Goal: Information Seeking & Learning: Learn about a topic

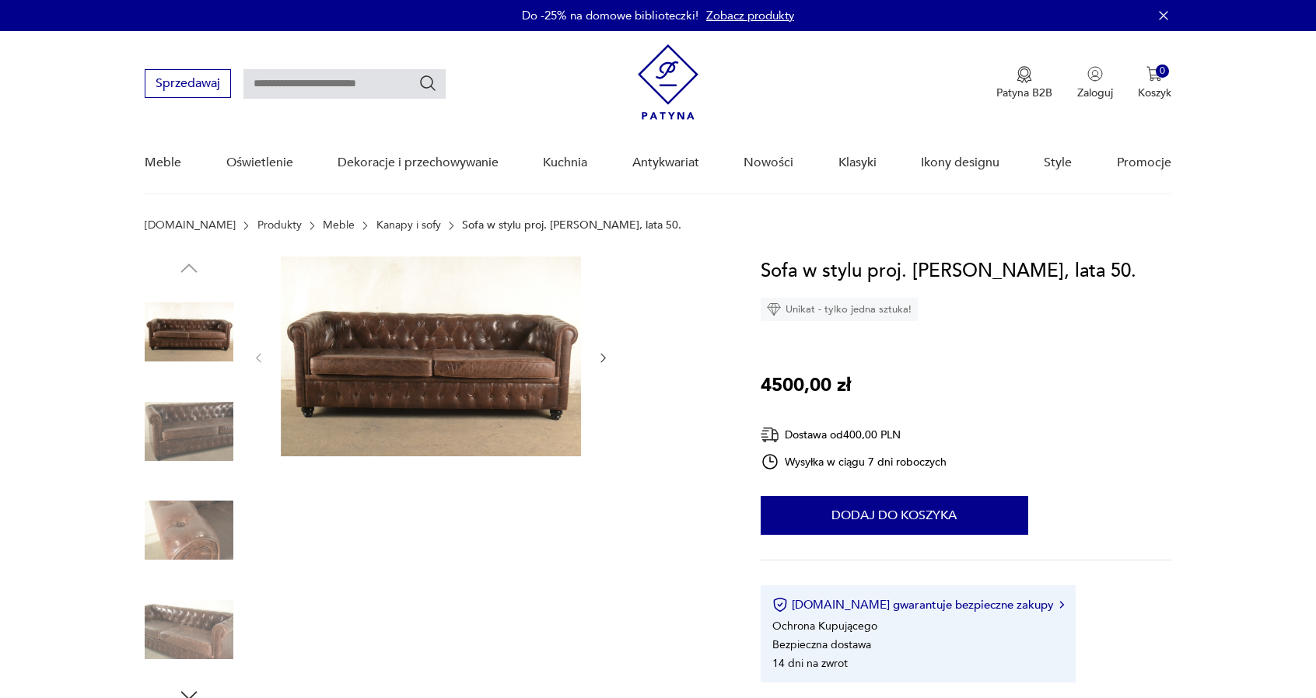
click at [190, 442] on img at bounding box center [189, 431] width 89 height 89
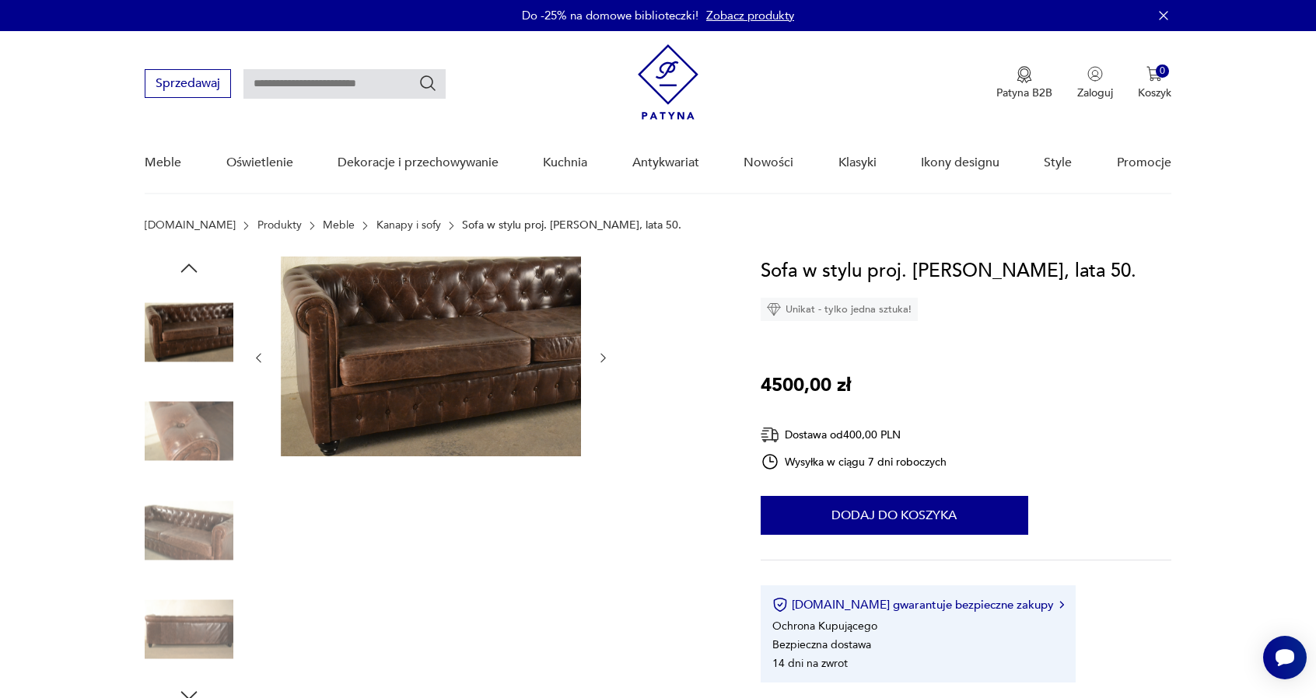
click at [196, 474] on img at bounding box center [189, 431] width 89 height 89
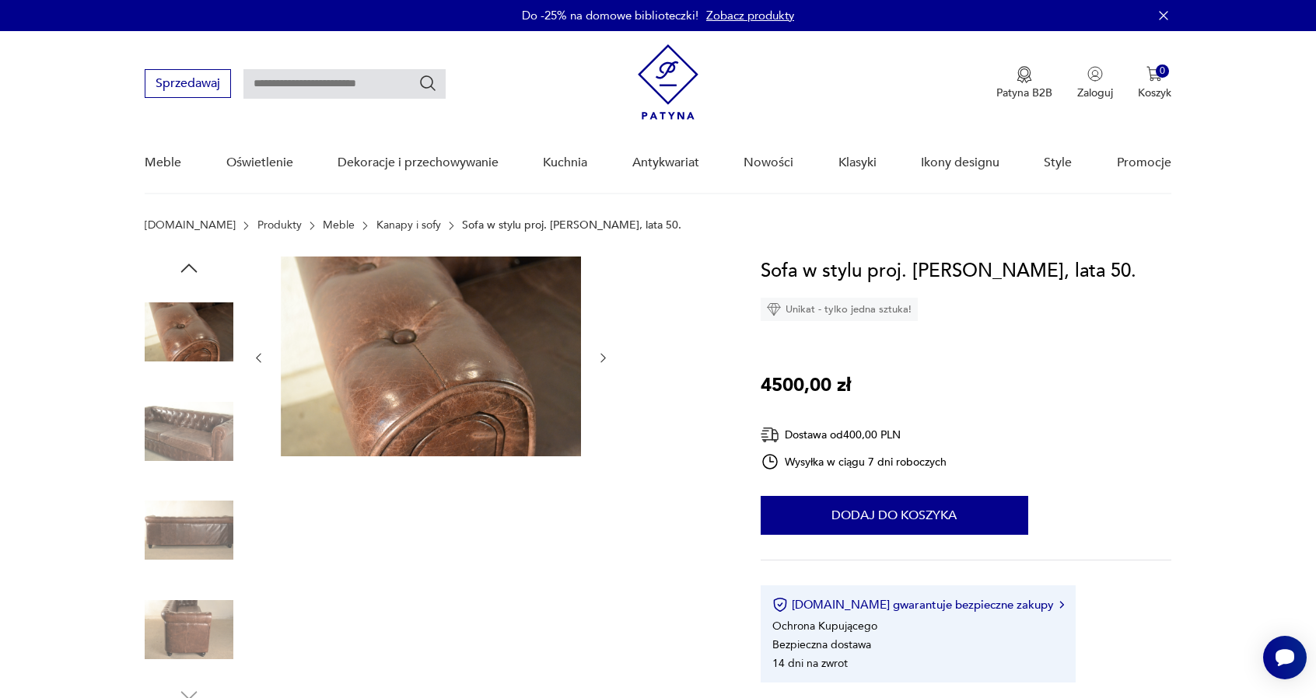
click at [194, 522] on img at bounding box center [189, 530] width 89 height 89
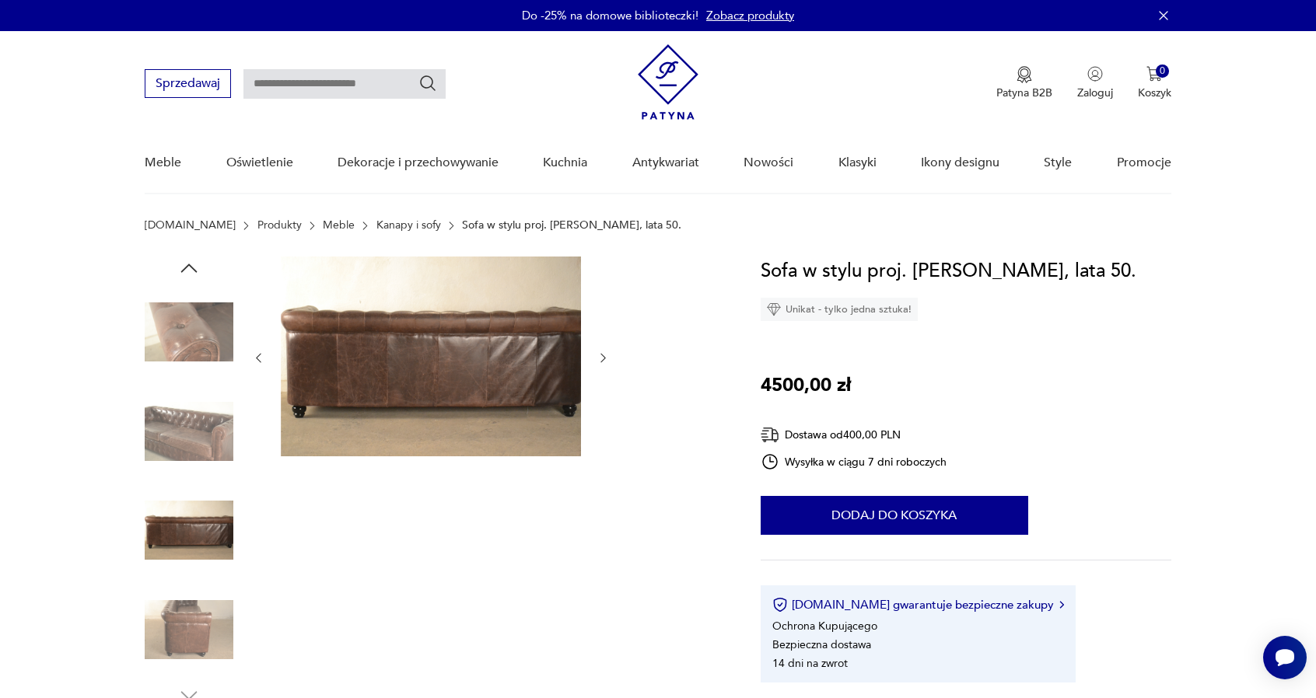
click at [196, 620] on img at bounding box center [189, 629] width 89 height 89
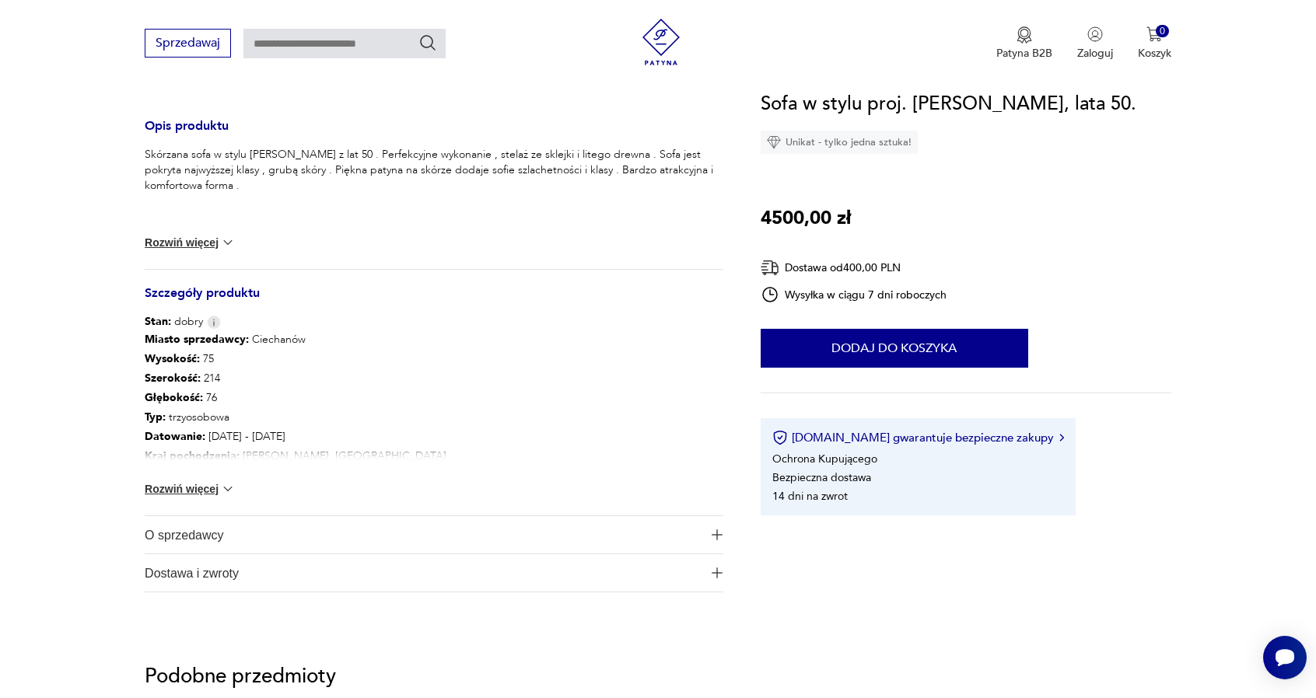
scroll to position [622, 0]
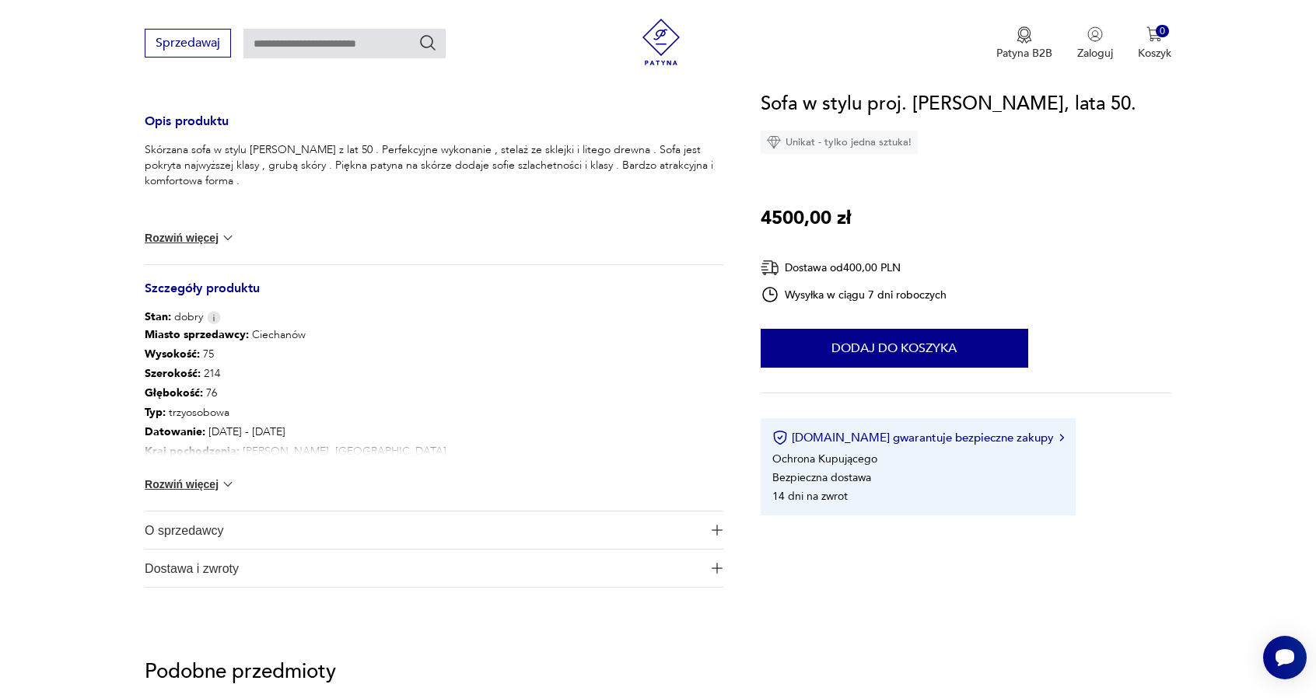
click at [208, 488] on button "Rozwiń więcej" at bounding box center [190, 485] width 90 height 16
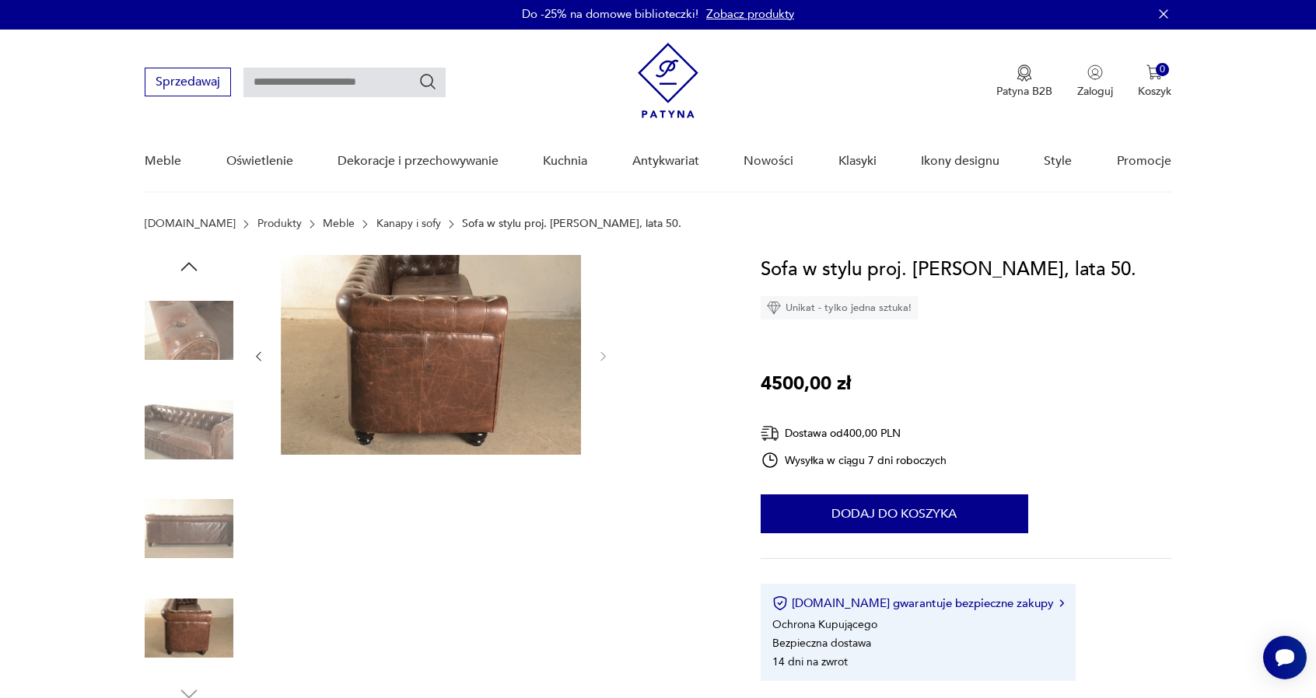
scroll to position [0, 0]
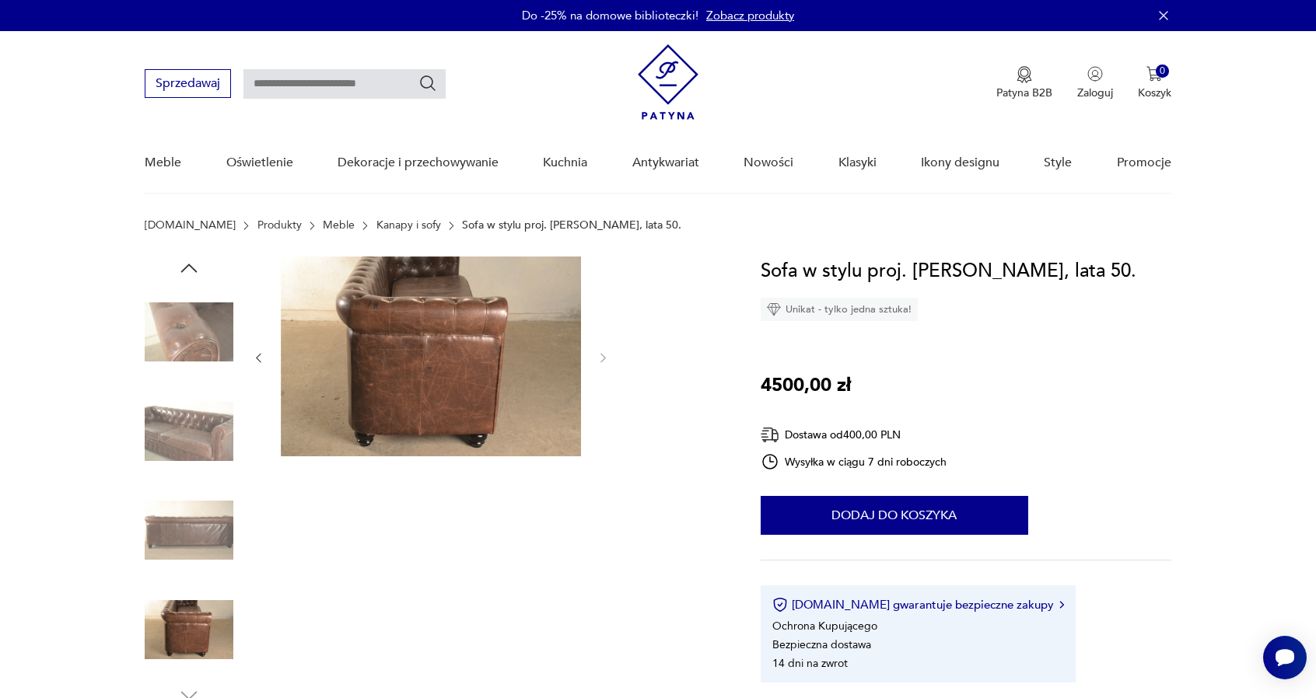
click at [376, 223] on link "Kanapy i sofy" at bounding box center [408, 225] width 65 height 12
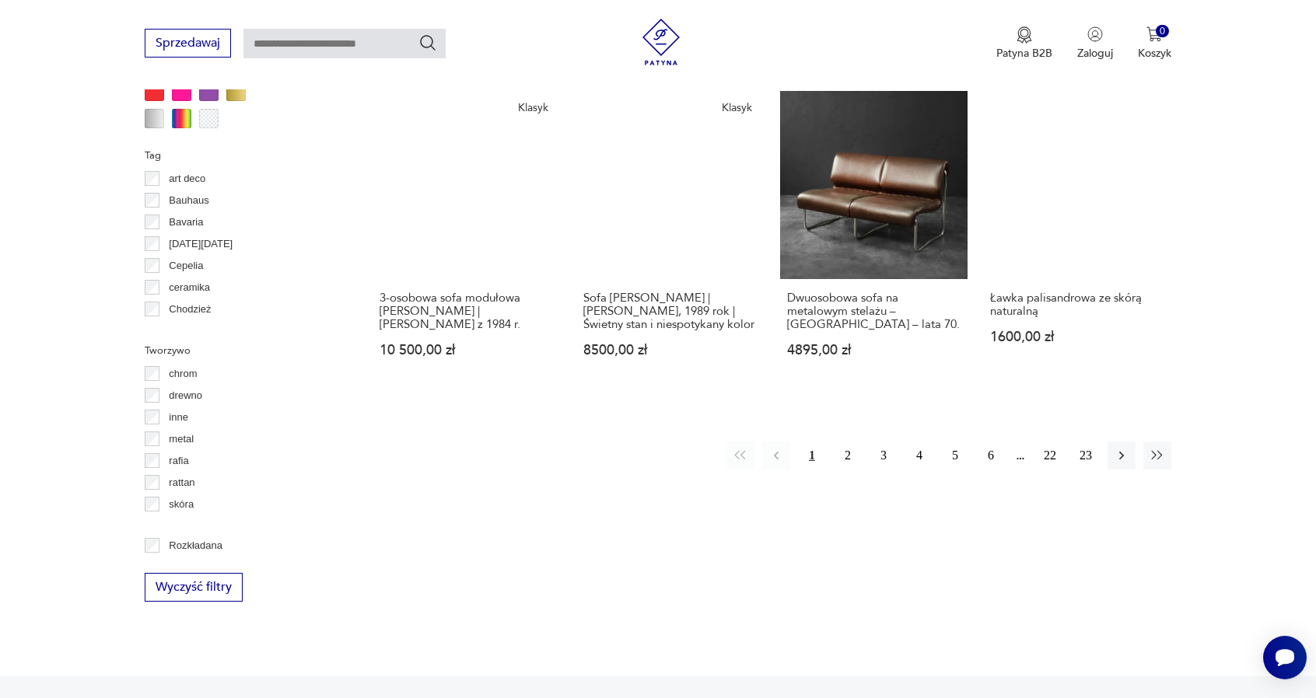
scroll to position [1578, 0]
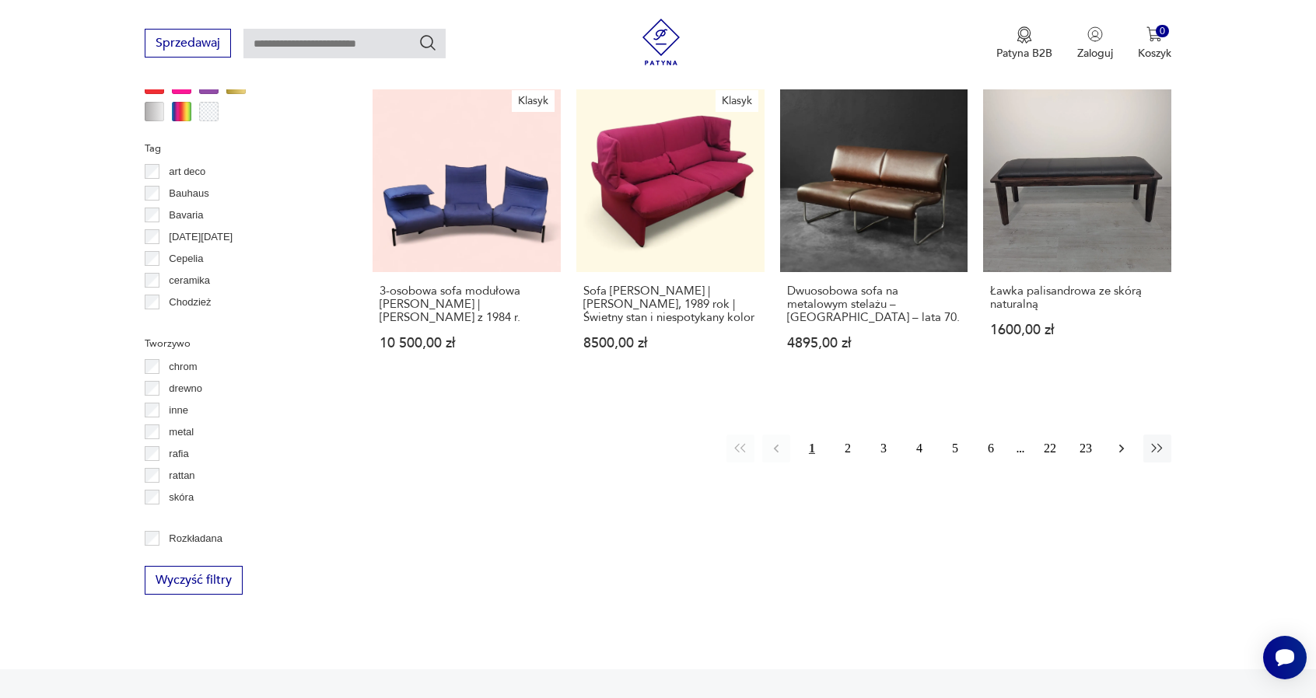
click at [1127, 441] on icon "button" at bounding box center [1121, 449] width 16 height 16
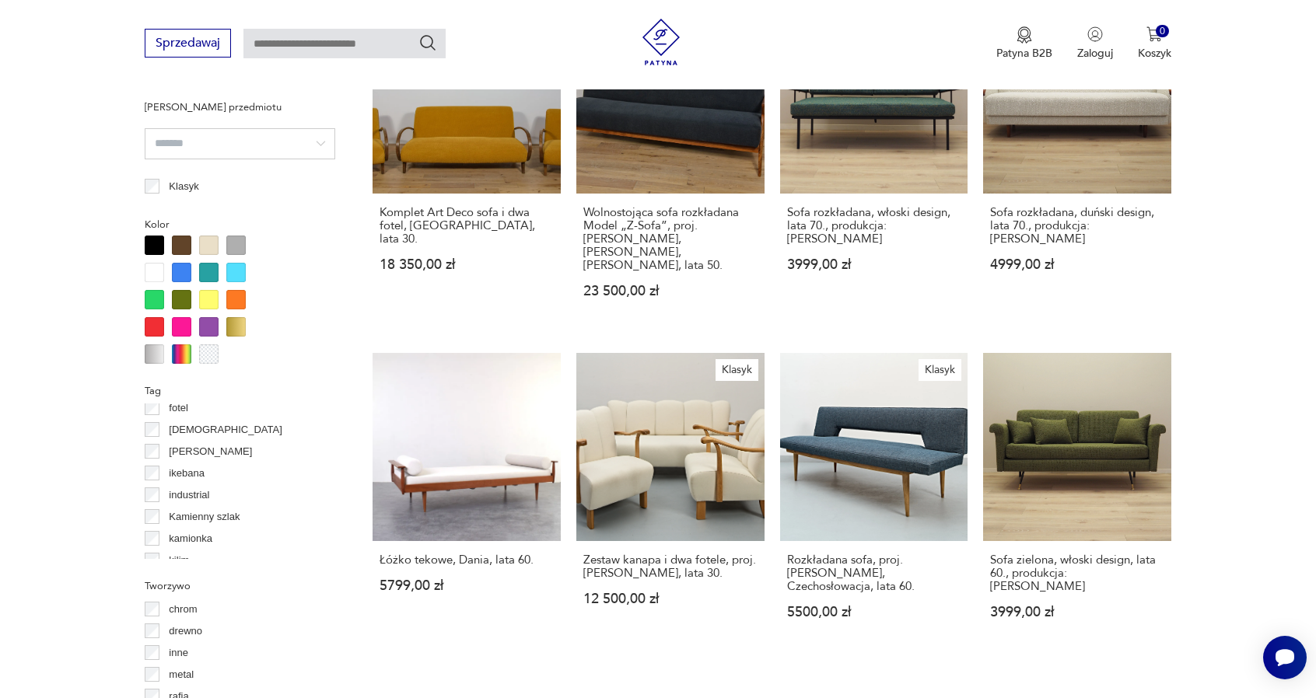
scroll to position [1455, 0]
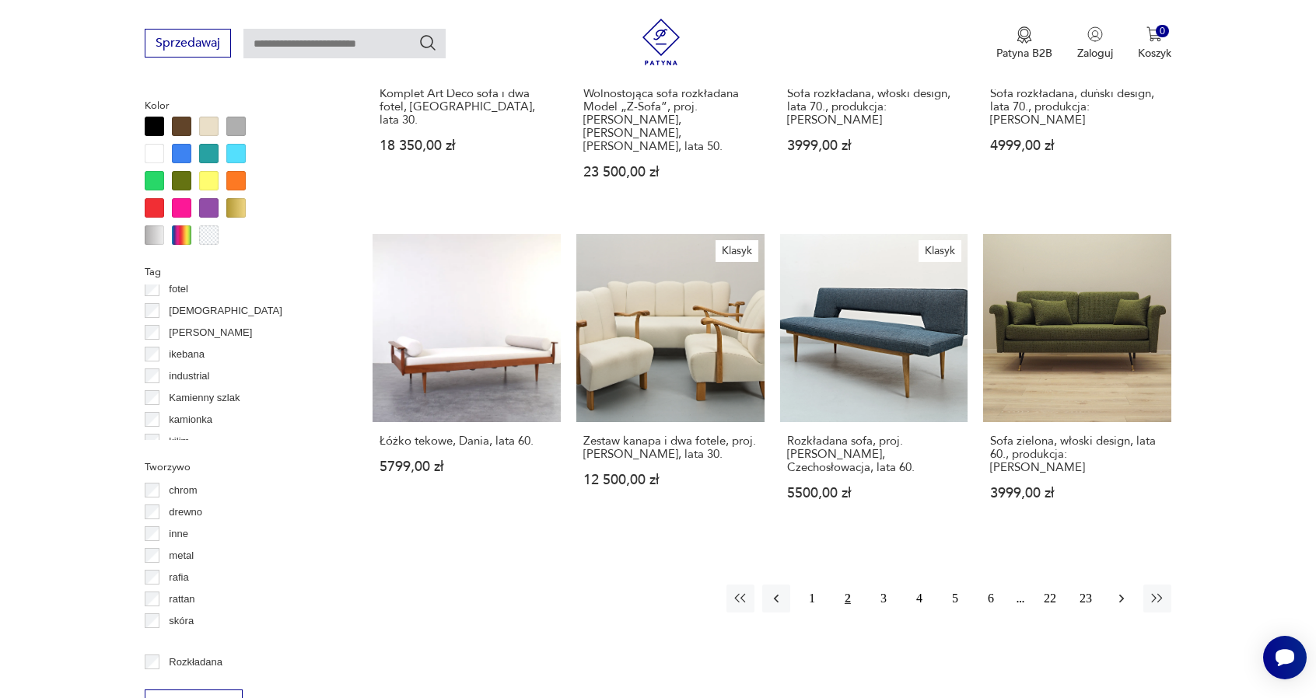
click at [1124, 591] on icon "button" at bounding box center [1121, 599] width 16 height 16
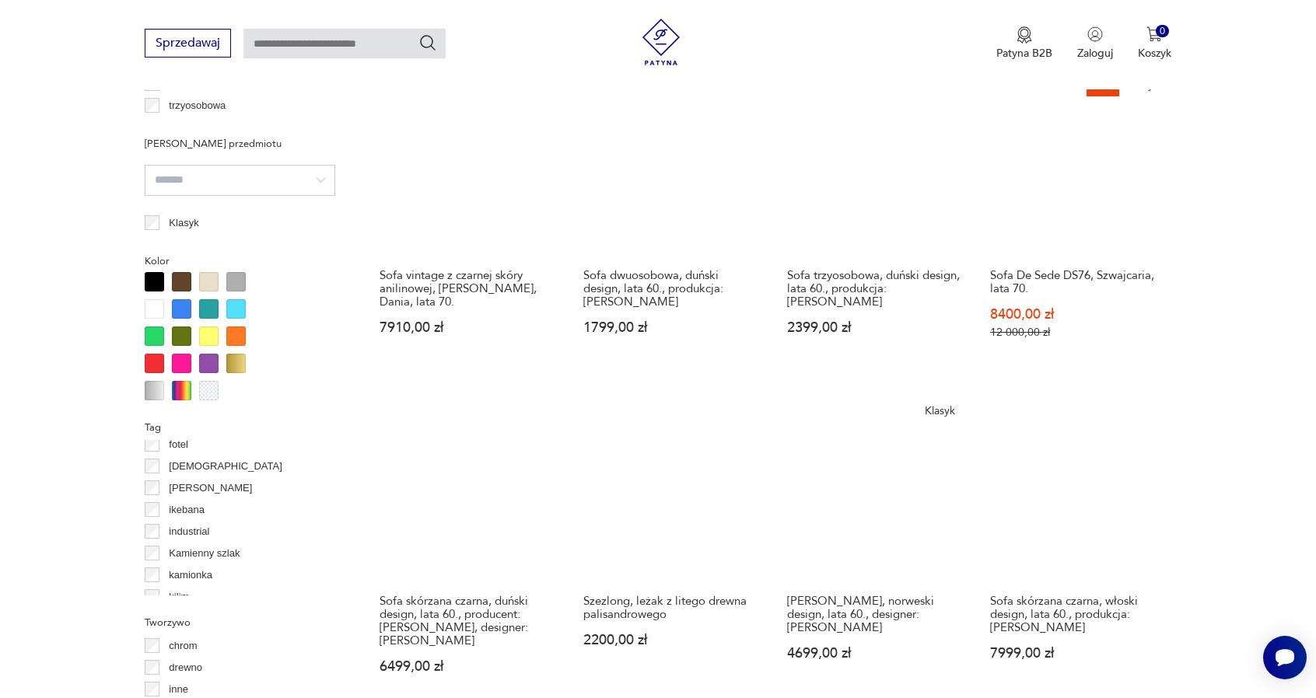
scroll to position [1532, 0]
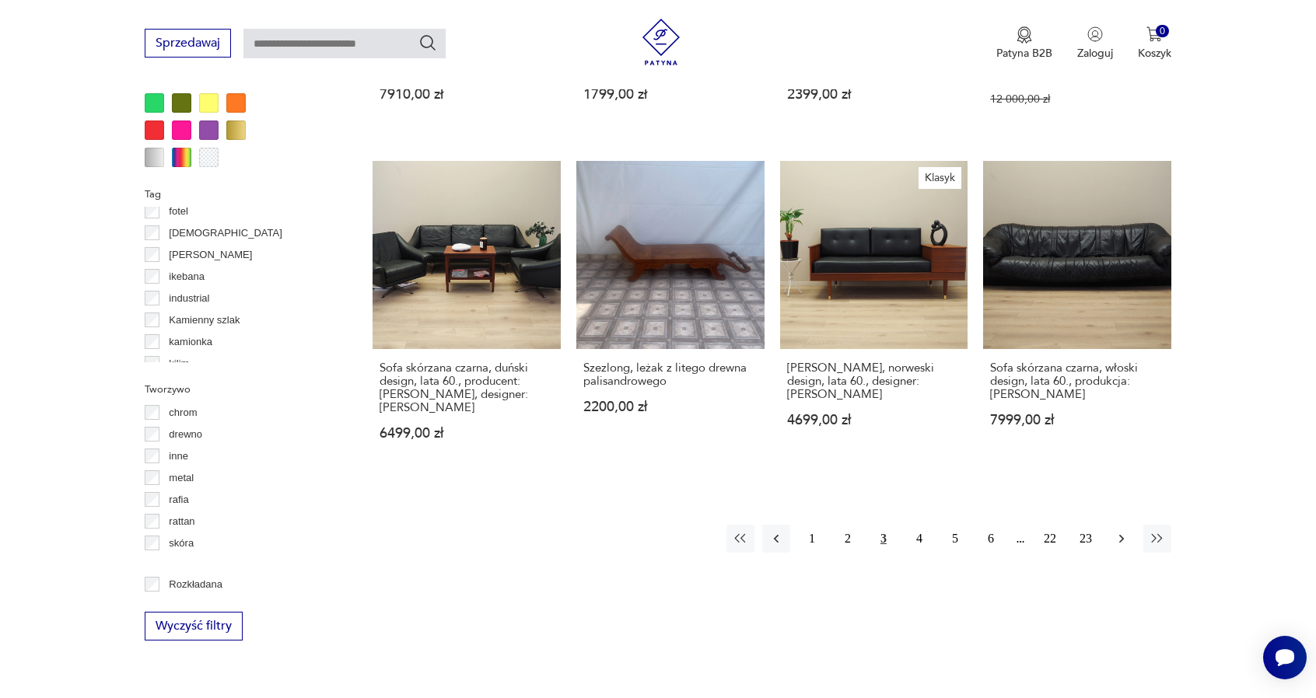
click at [1127, 531] on icon "button" at bounding box center [1121, 539] width 16 height 16
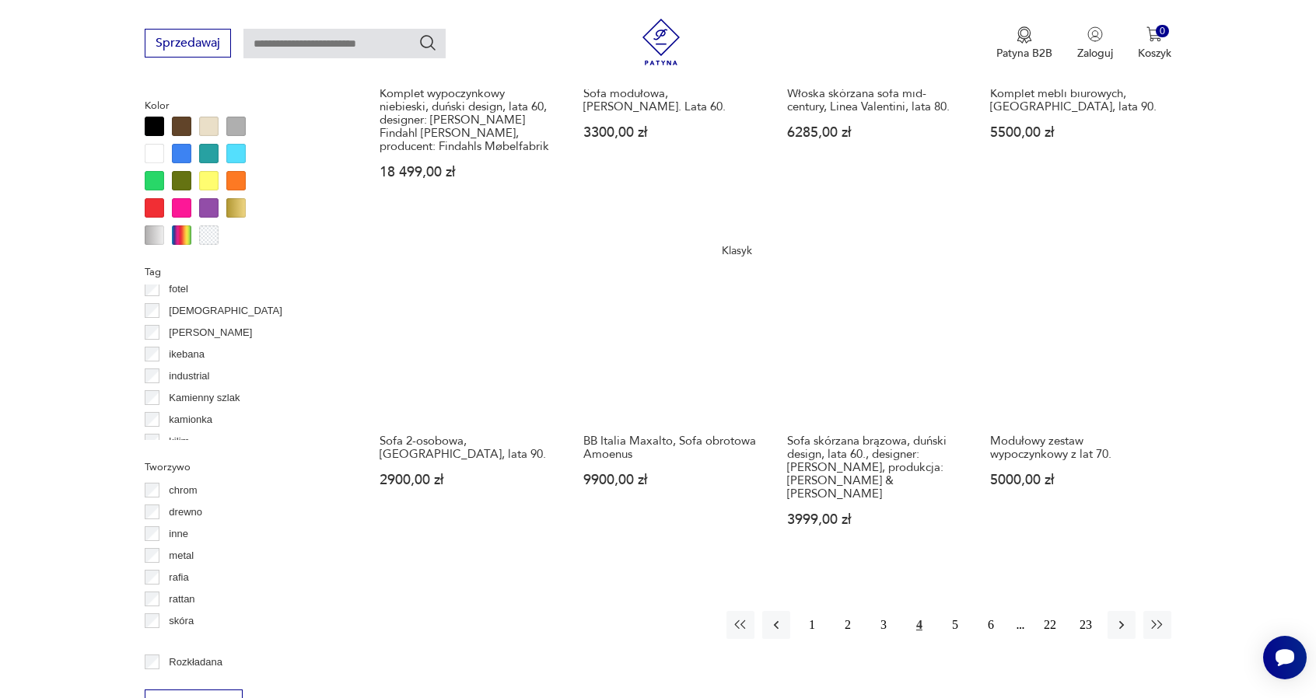
scroll to position [1688, 0]
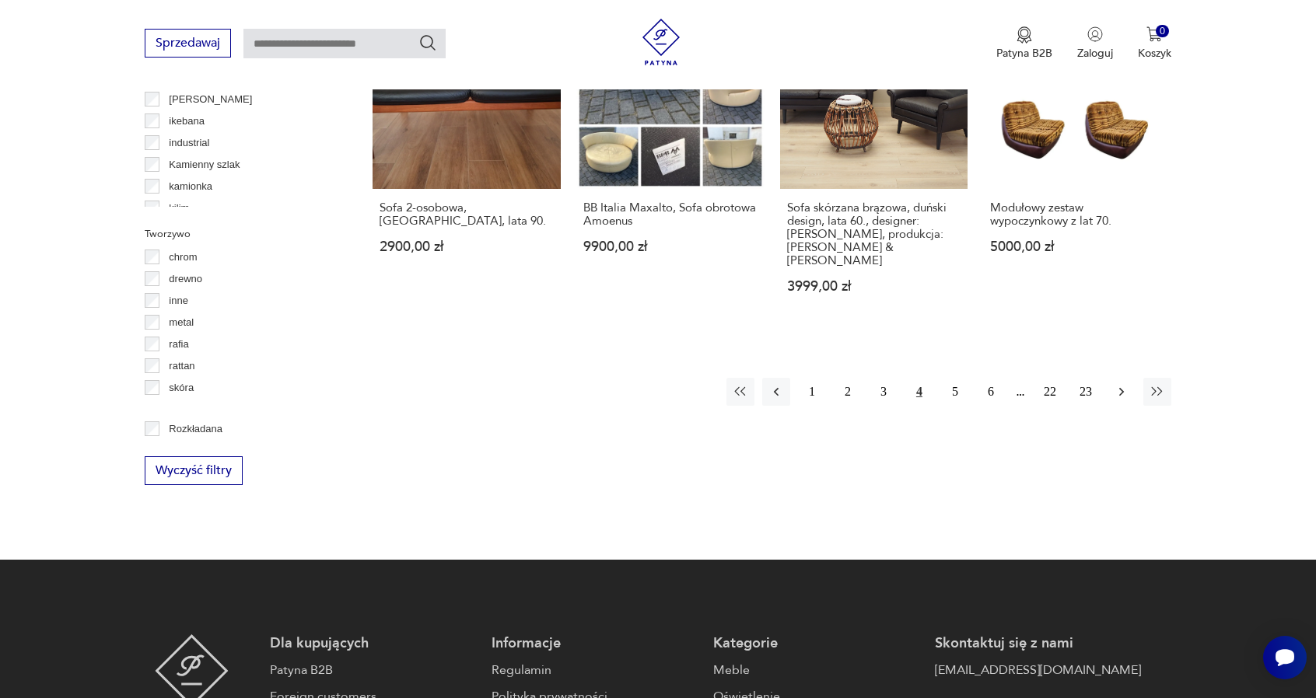
click at [1116, 384] on icon "button" at bounding box center [1121, 392] width 16 height 16
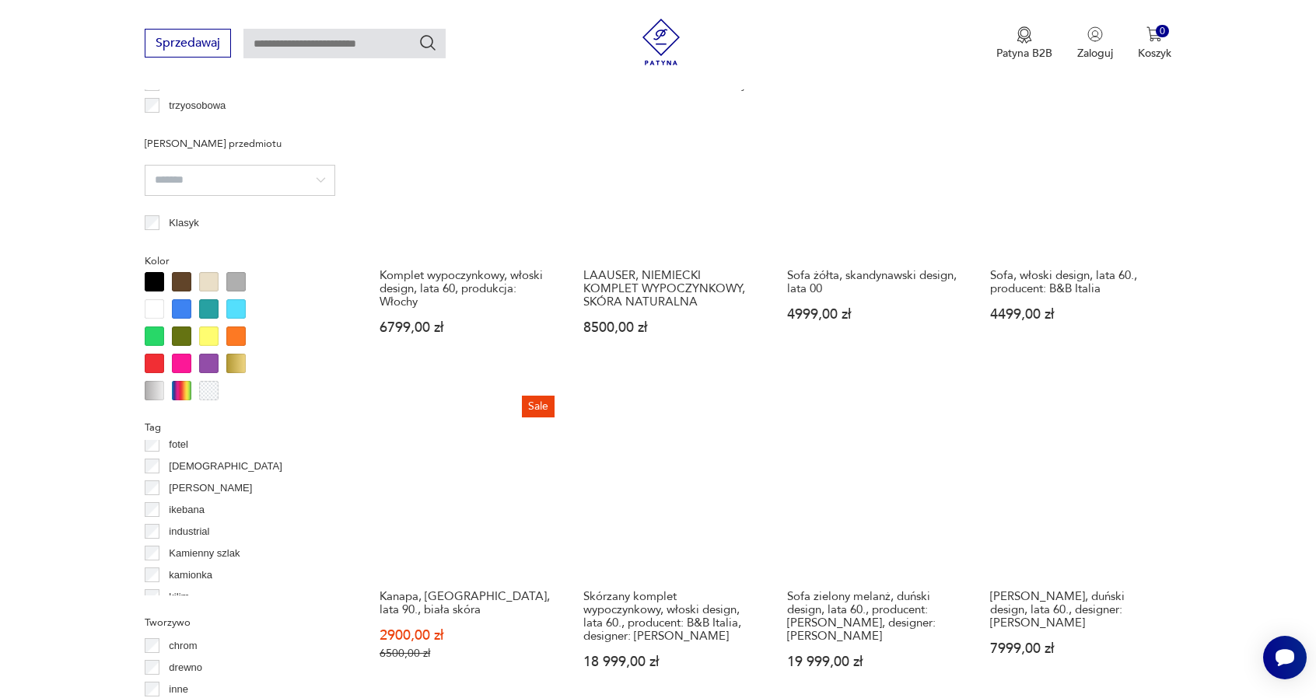
scroll to position [1532, 0]
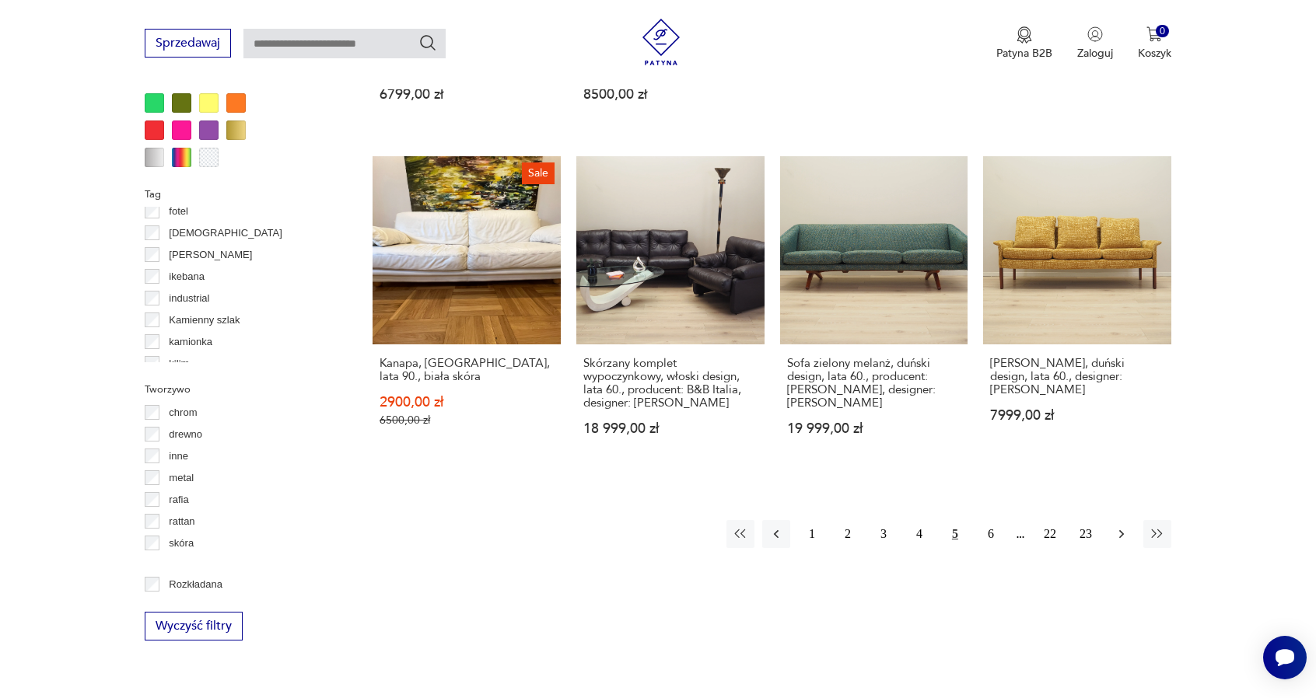
click at [1126, 526] on icon "button" at bounding box center [1121, 534] width 16 height 16
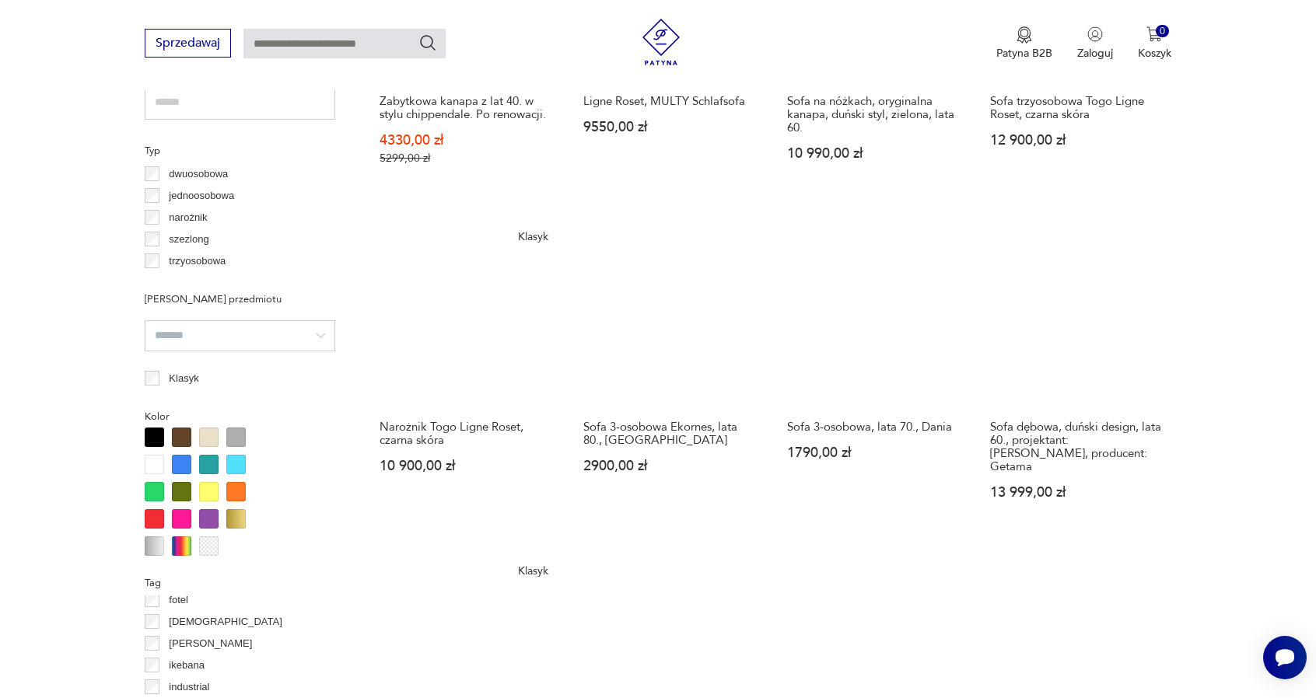
scroll to position [1455, 0]
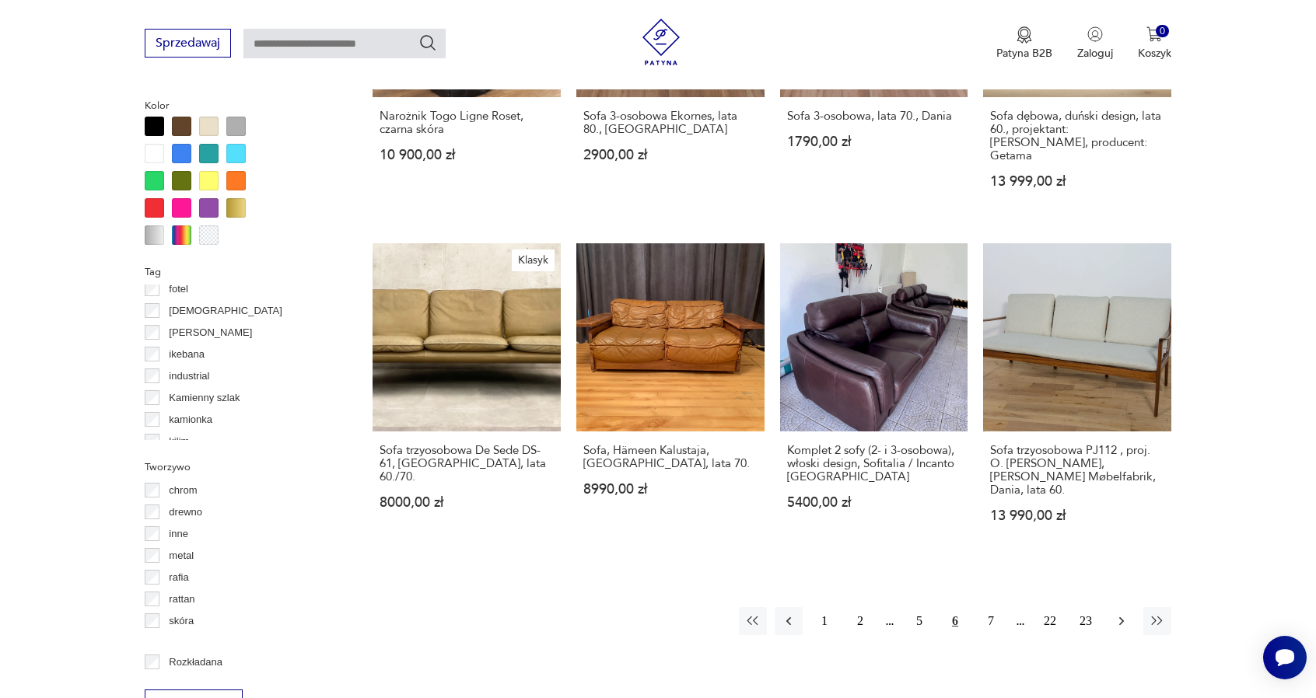
click at [1120, 613] on icon "button" at bounding box center [1121, 621] width 16 height 16
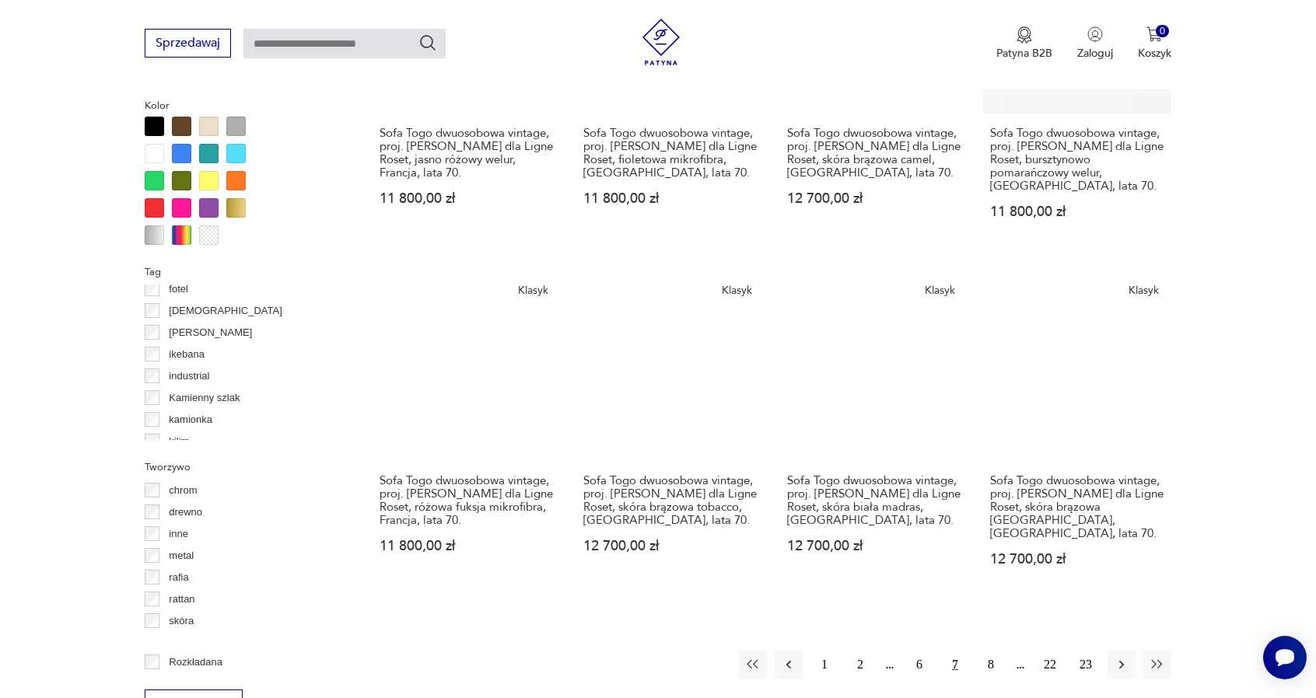
scroll to position [1688, 0]
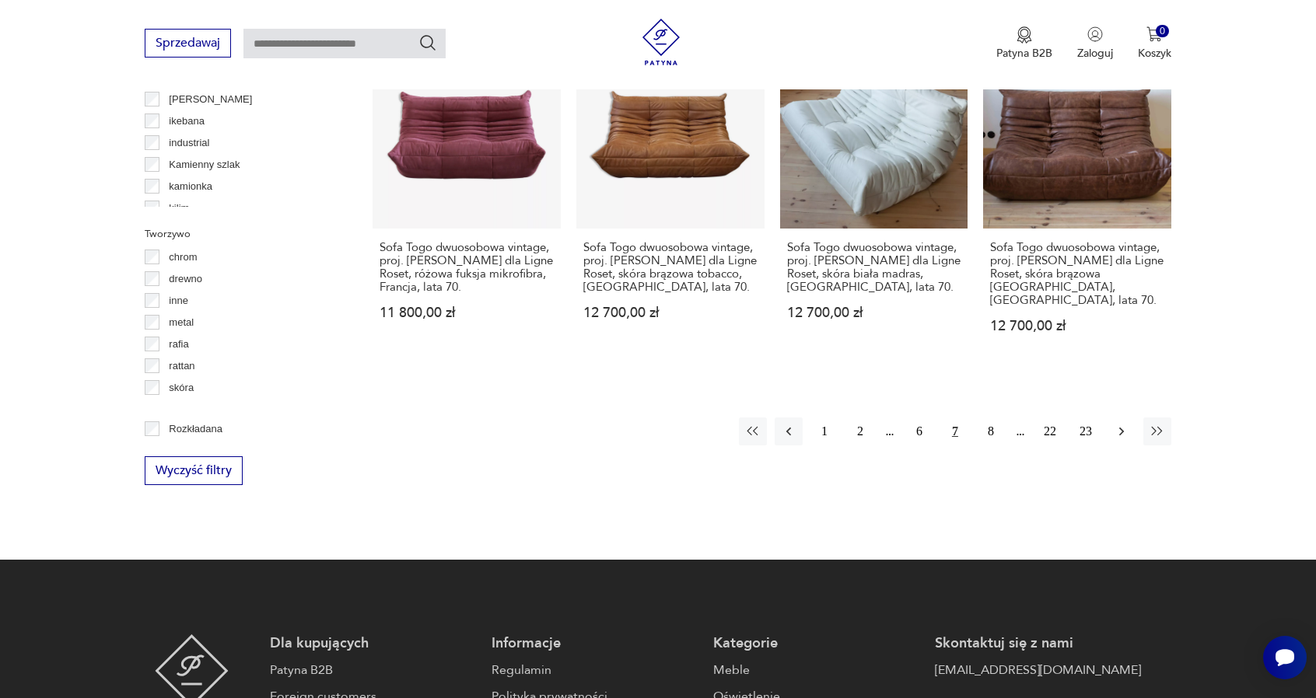
click at [1119, 424] on icon "button" at bounding box center [1121, 432] width 16 height 16
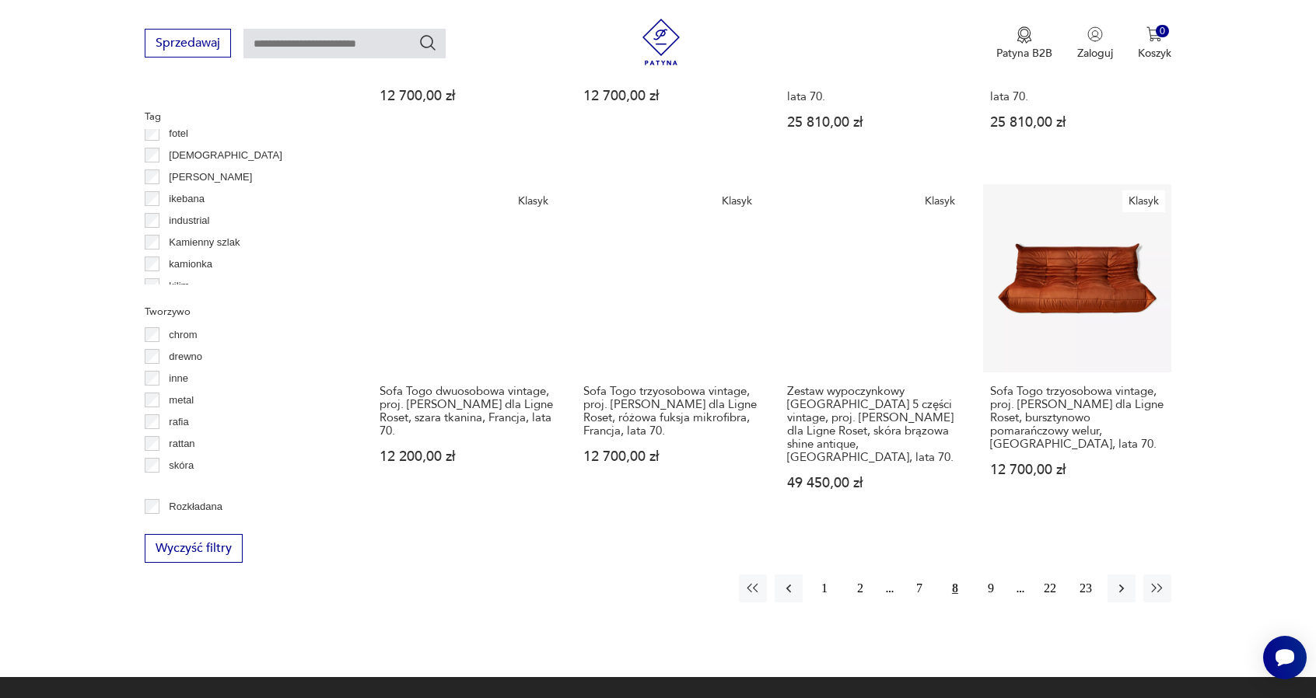
scroll to position [1843, 0]
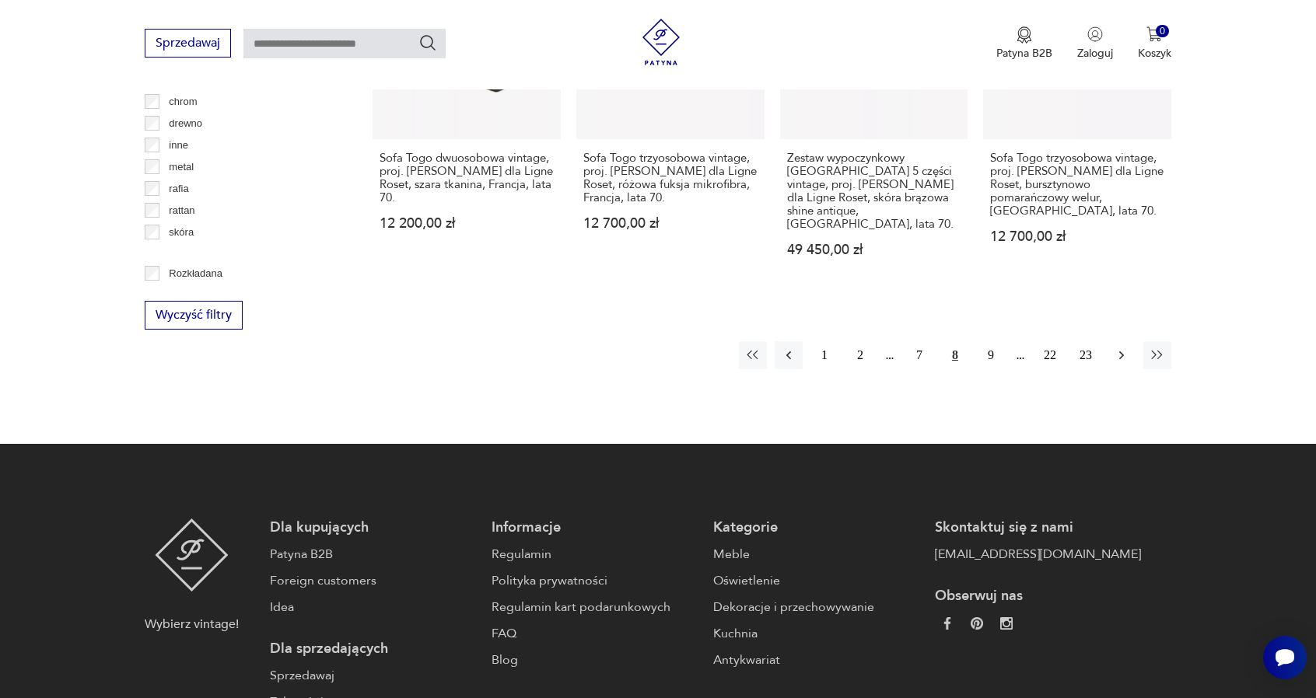
click at [1124, 348] on icon "button" at bounding box center [1121, 356] width 16 height 16
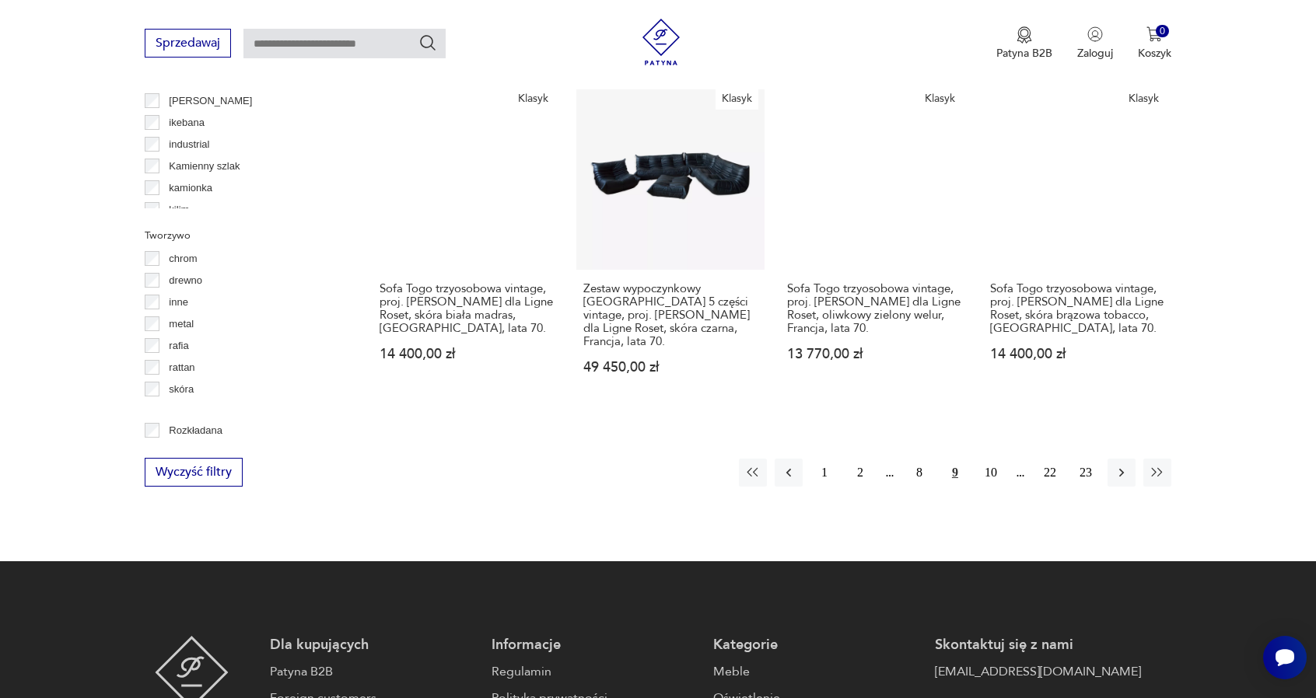
scroll to position [1688, 0]
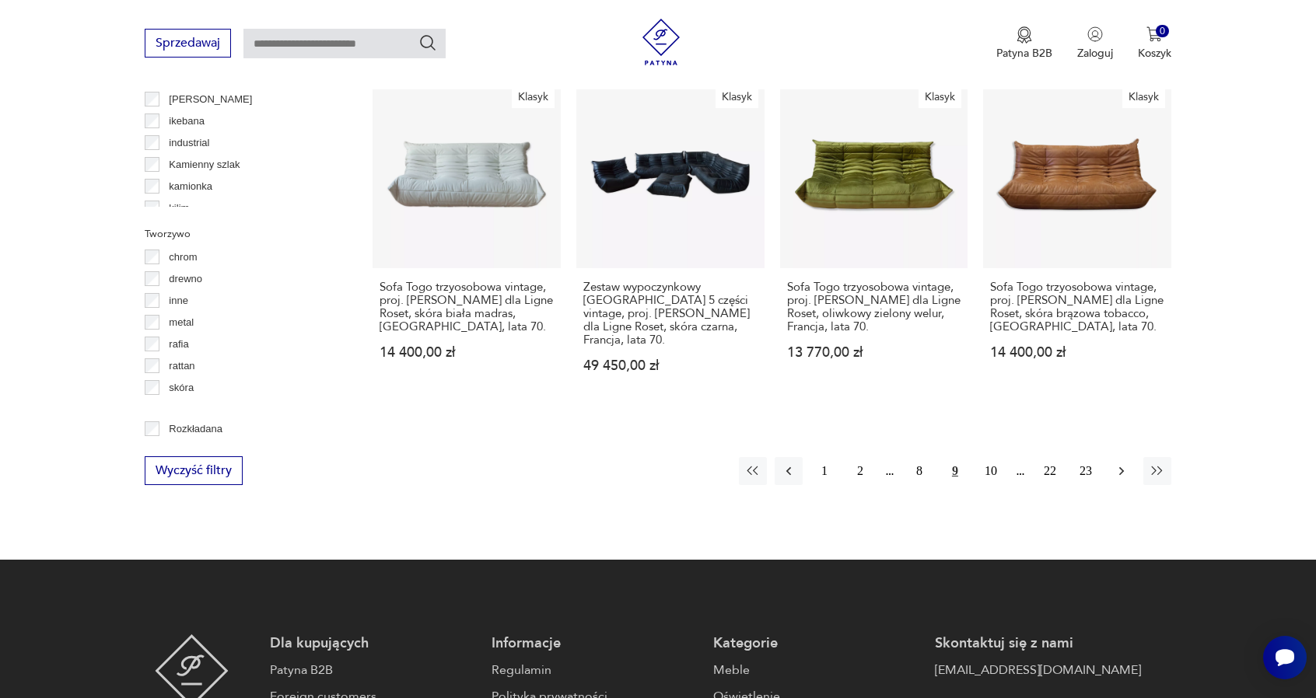
click at [1117, 463] on icon "button" at bounding box center [1121, 471] width 16 height 16
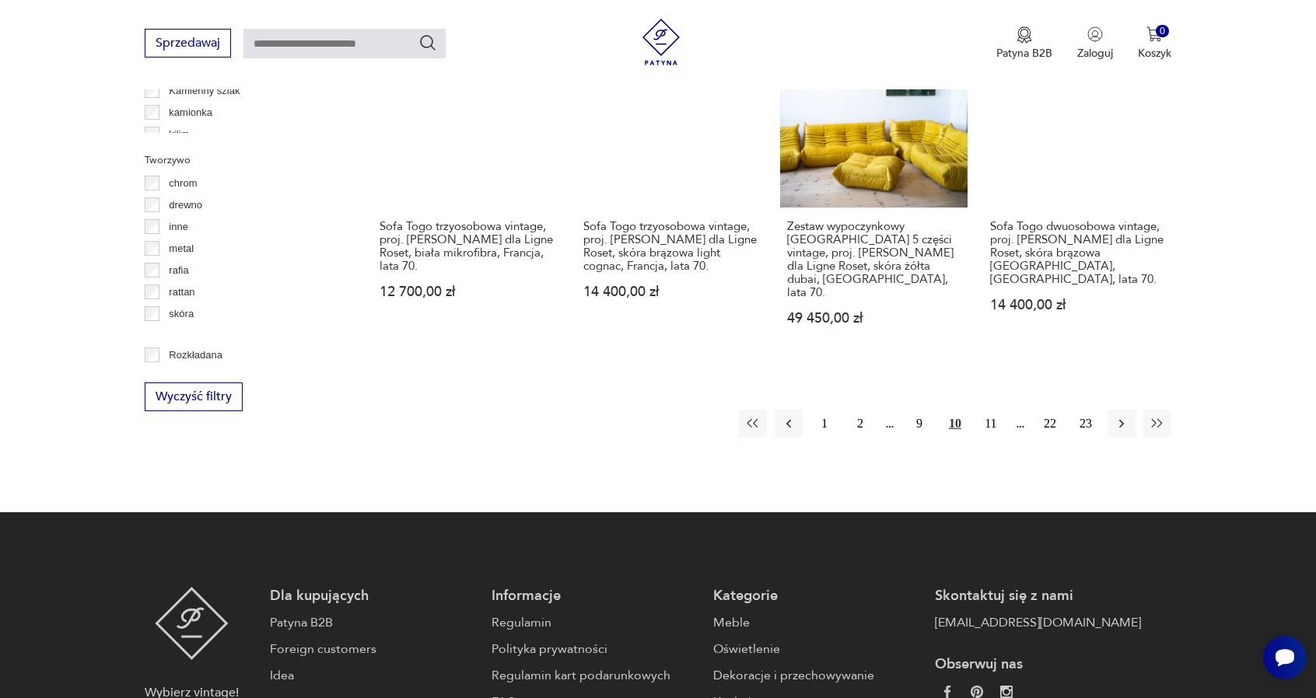
scroll to position [1766, 0]
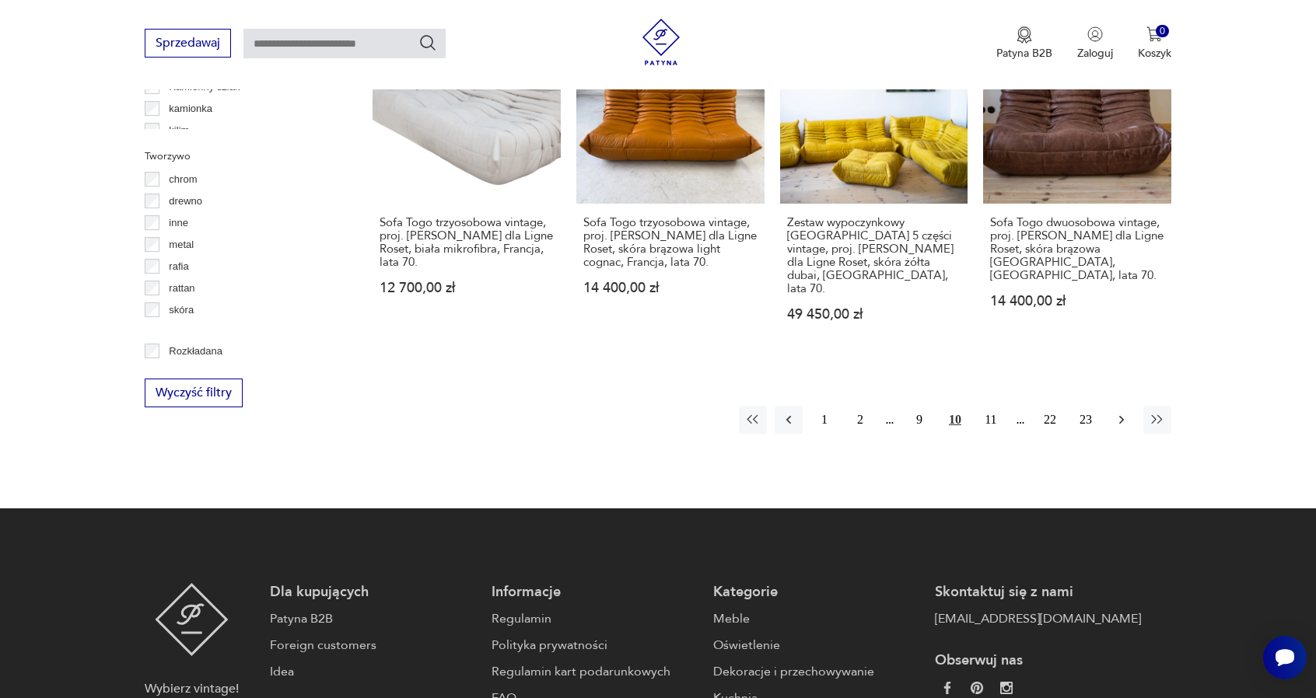
click at [1115, 412] on icon "button" at bounding box center [1121, 420] width 16 height 16
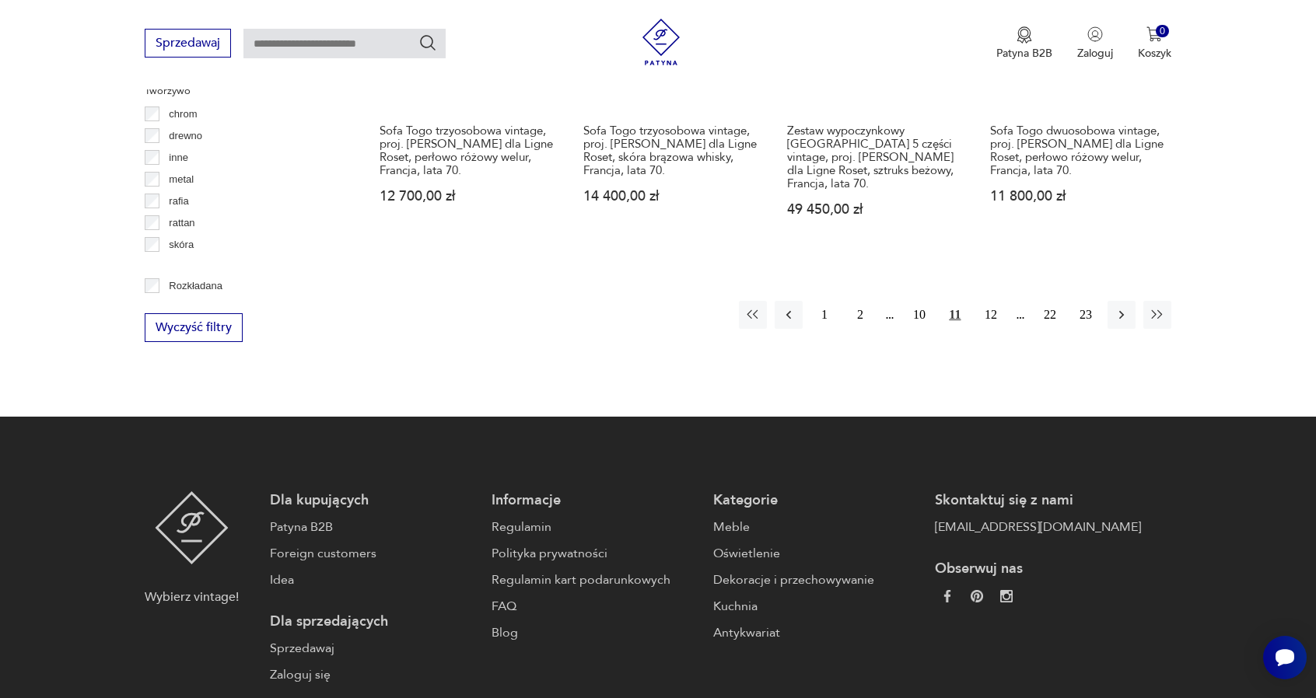
scroll to position [1843, 0]
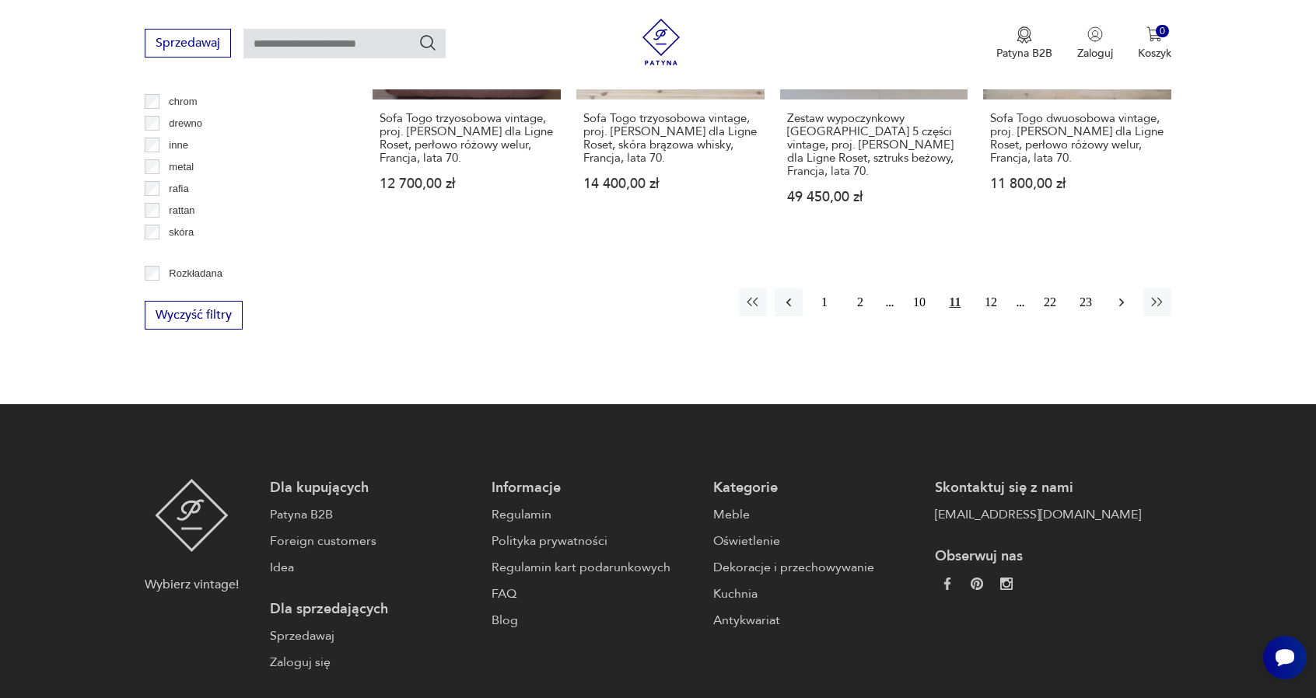
click at [1131, 288] on button "button" at bounding box center [1121, 302] width 28 height 28
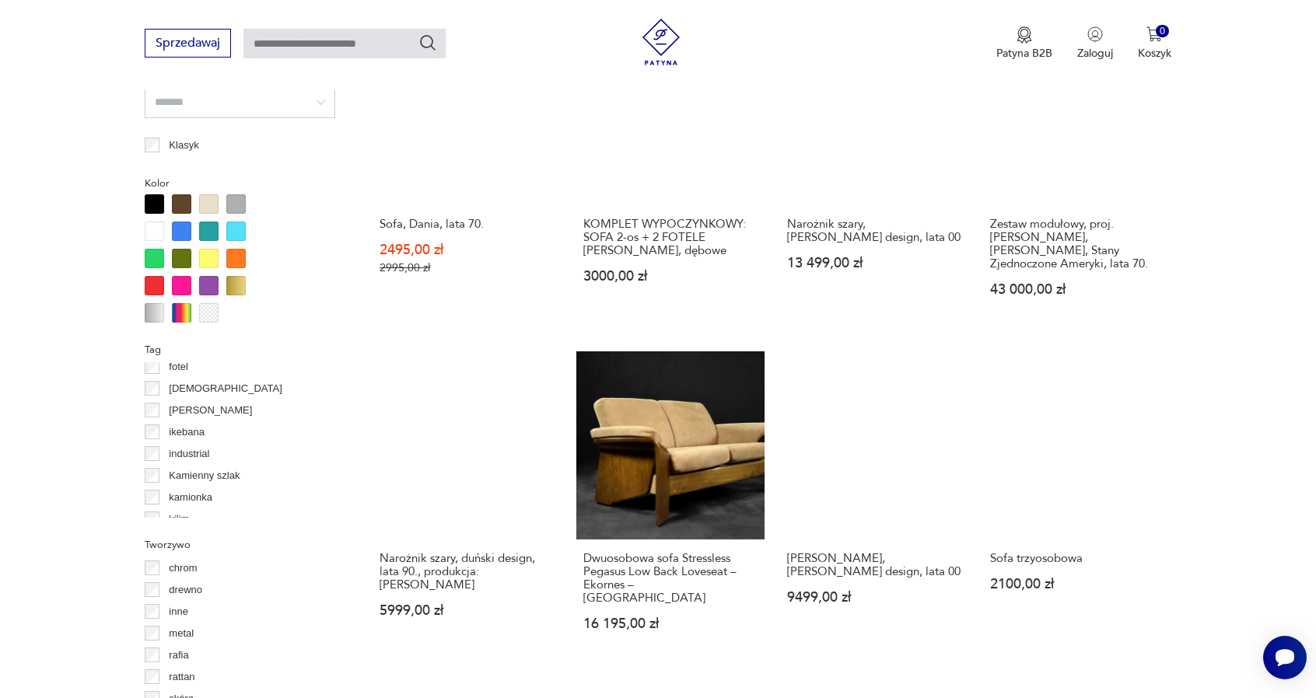
scroll to position [1688, 0]
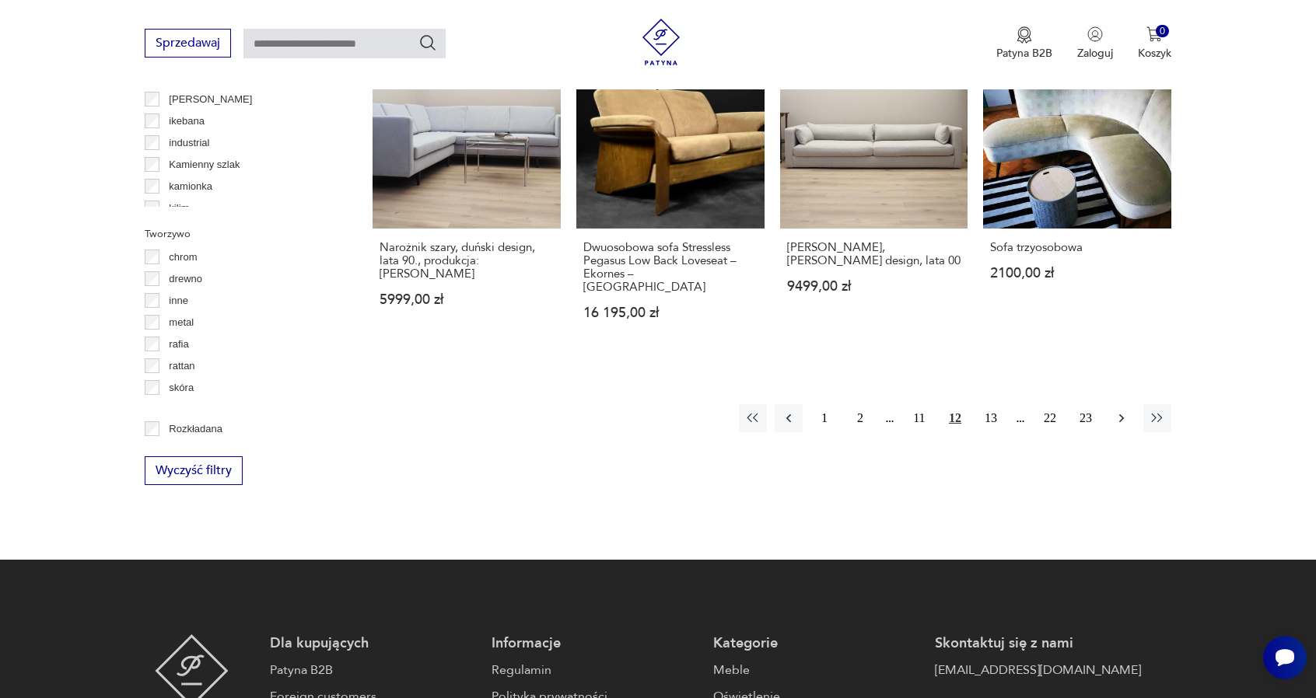
click at [1125, 411] on icon "button" at bounding box center [1121, 419] width 16 height 16
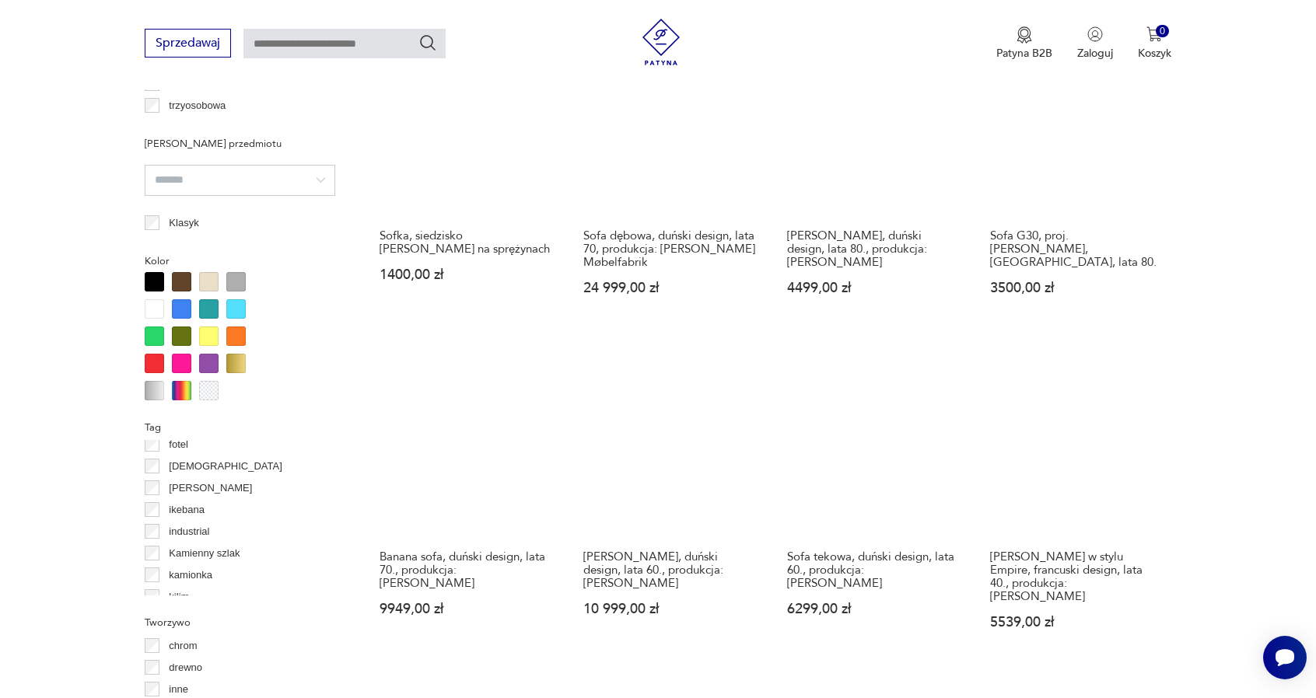
scroll to position [1532, 0]
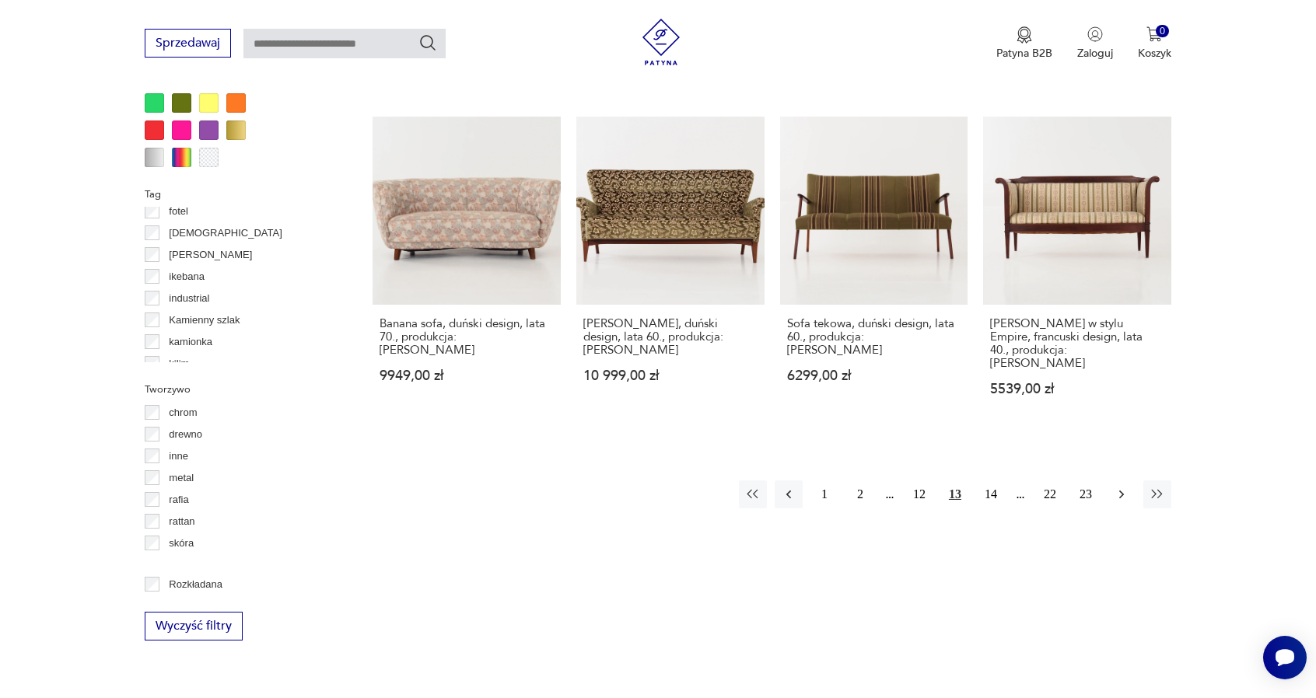
click at [1124, 487] on icon "button" at bounding box center [1121, 495] width 16 height 16
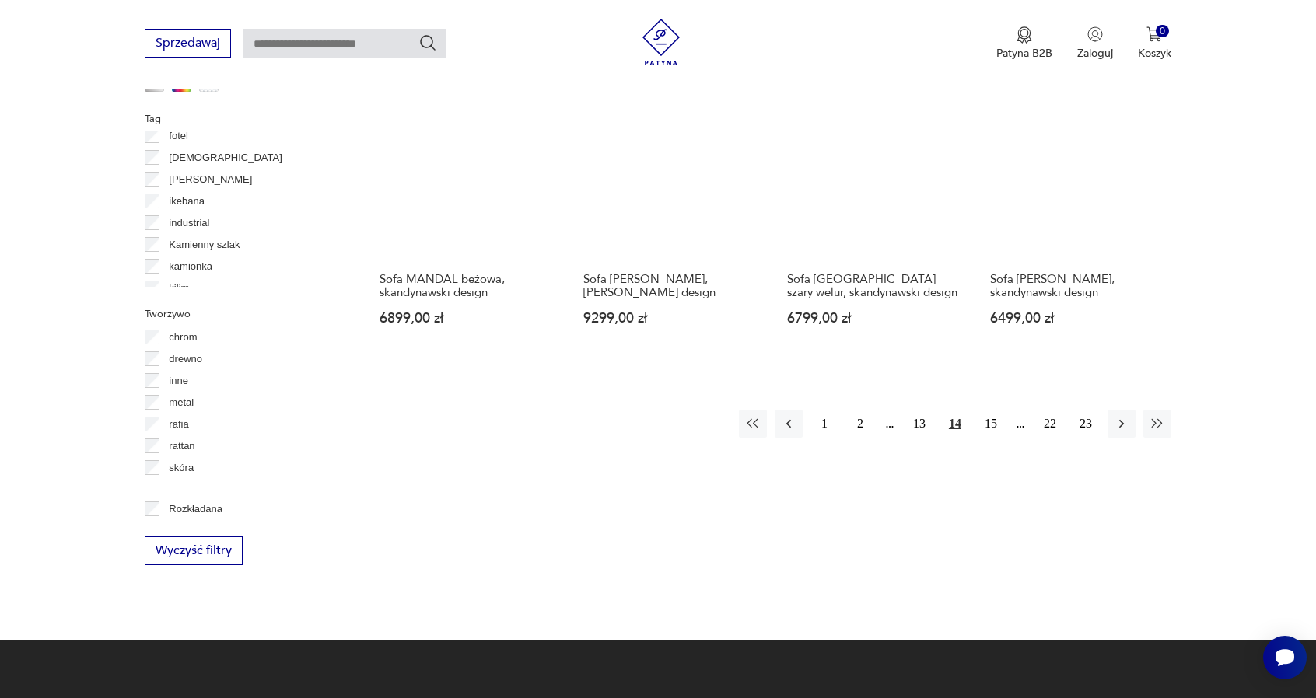
scroll to position [1610, 0]
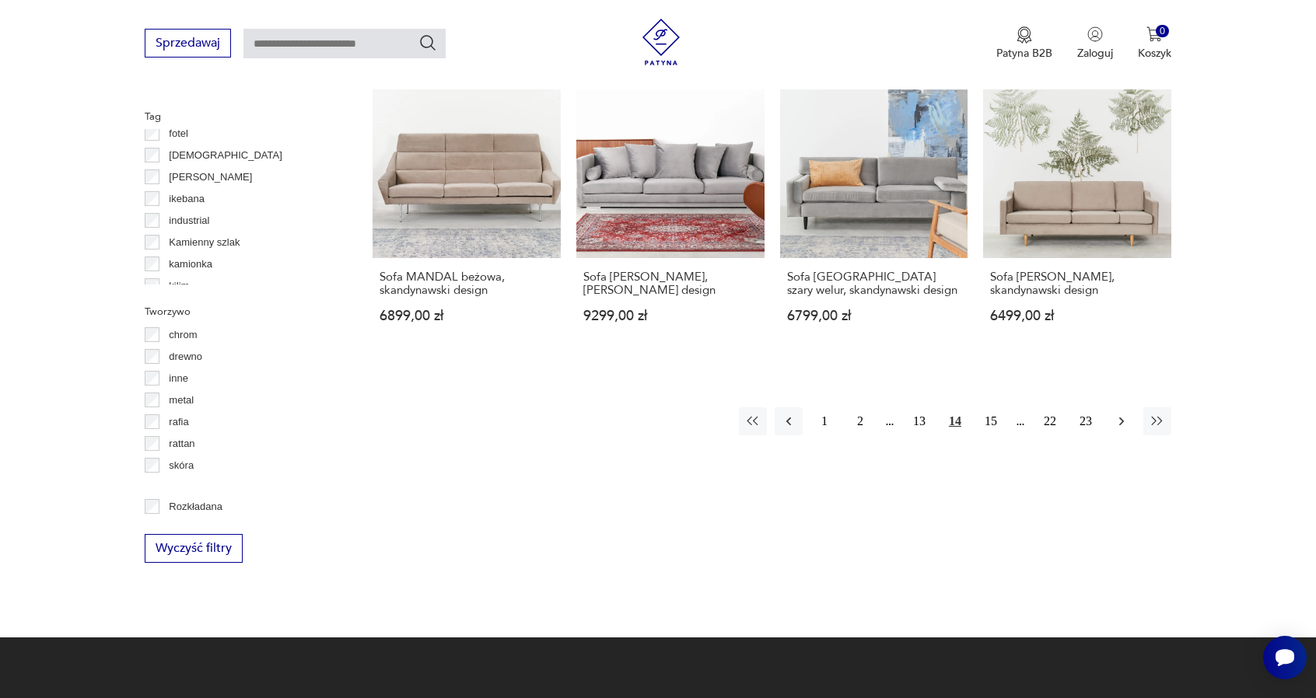
click at [1132, 407] on button "button" at bounding box center [1121, 421] width 28 height 28
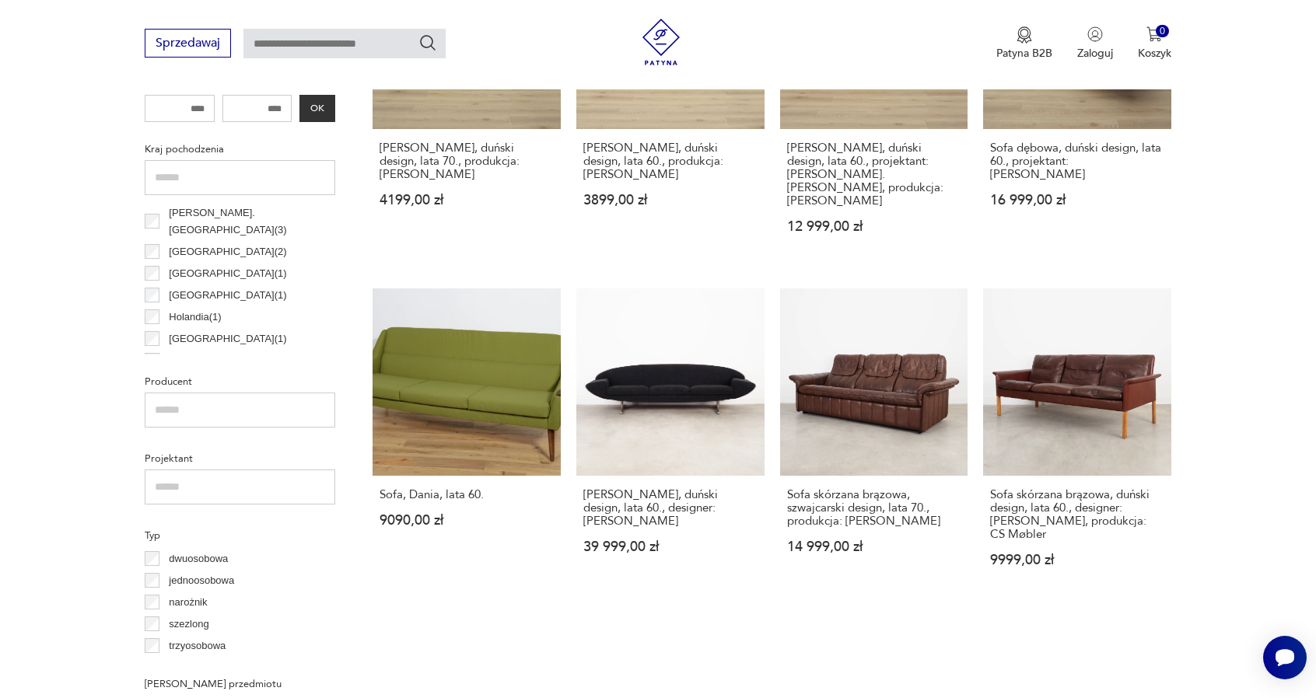
scroll to position [755, 0]
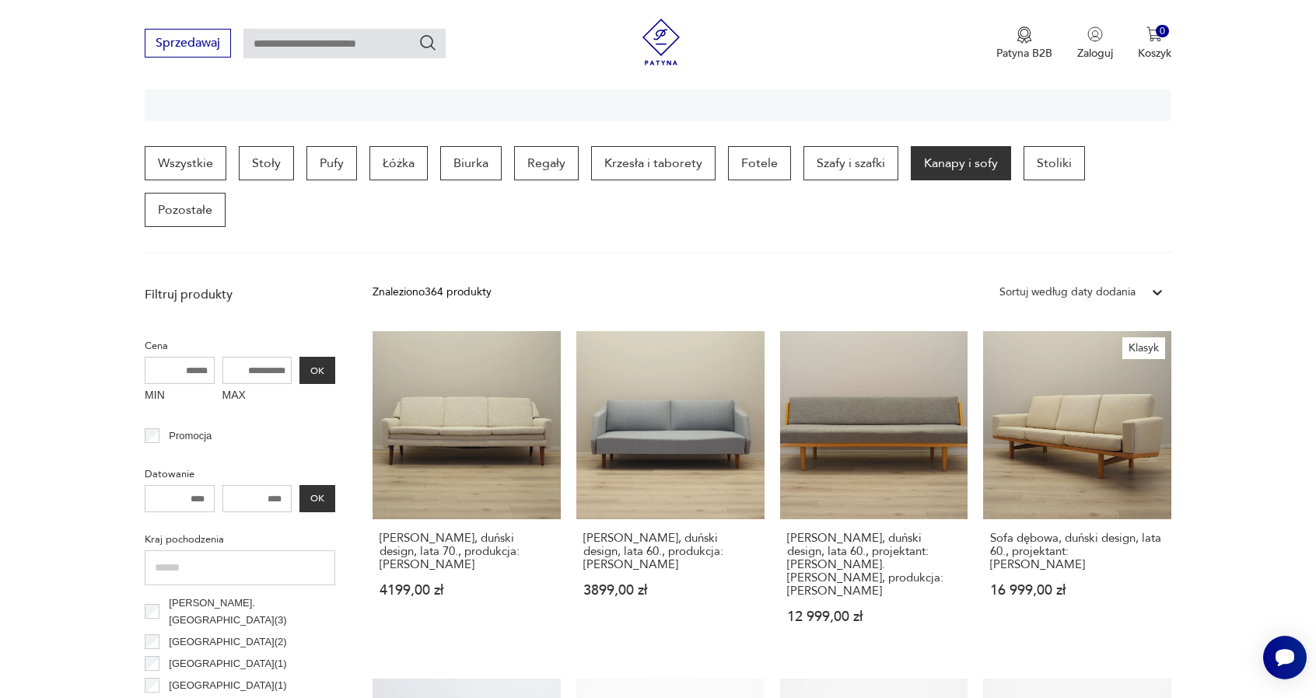
scroll to position [366, 0]
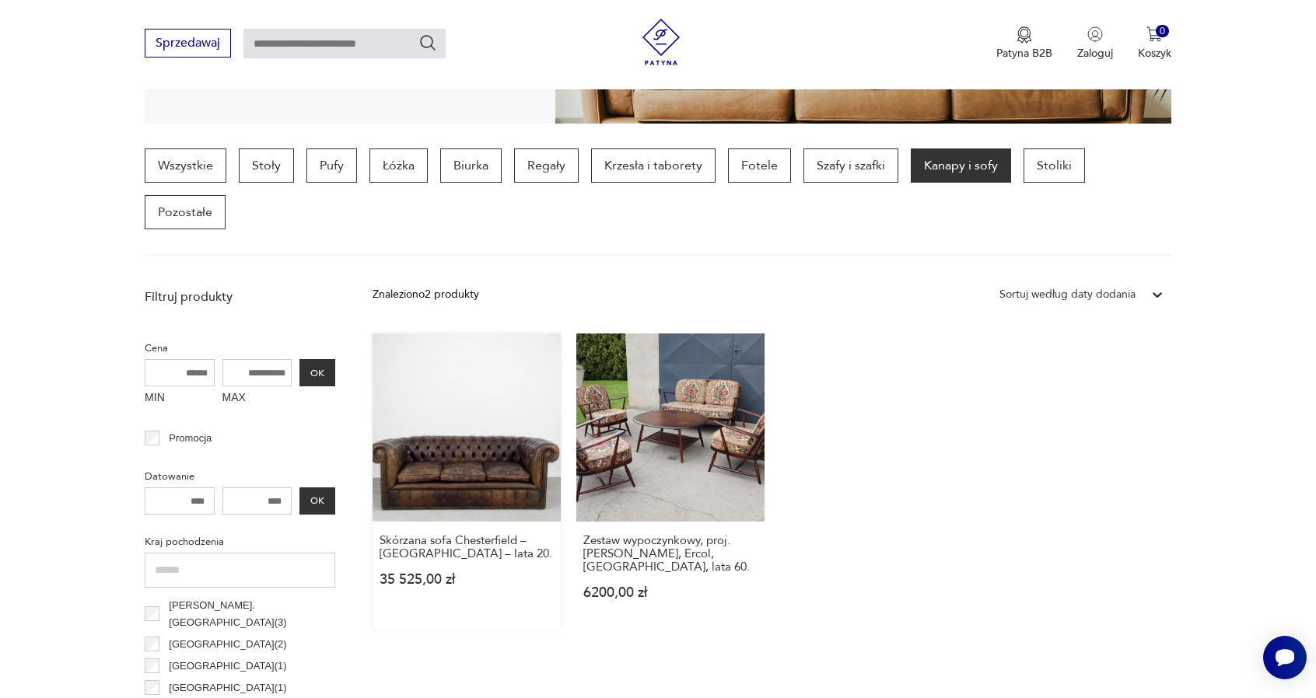
click at [463, 414] on link "Skórzana sofa Chesterfield – [GEOGRAPHIC_DATA] – lata 20. 35 525,00 zł" at bounding box center [466, 482] width 188 height 296
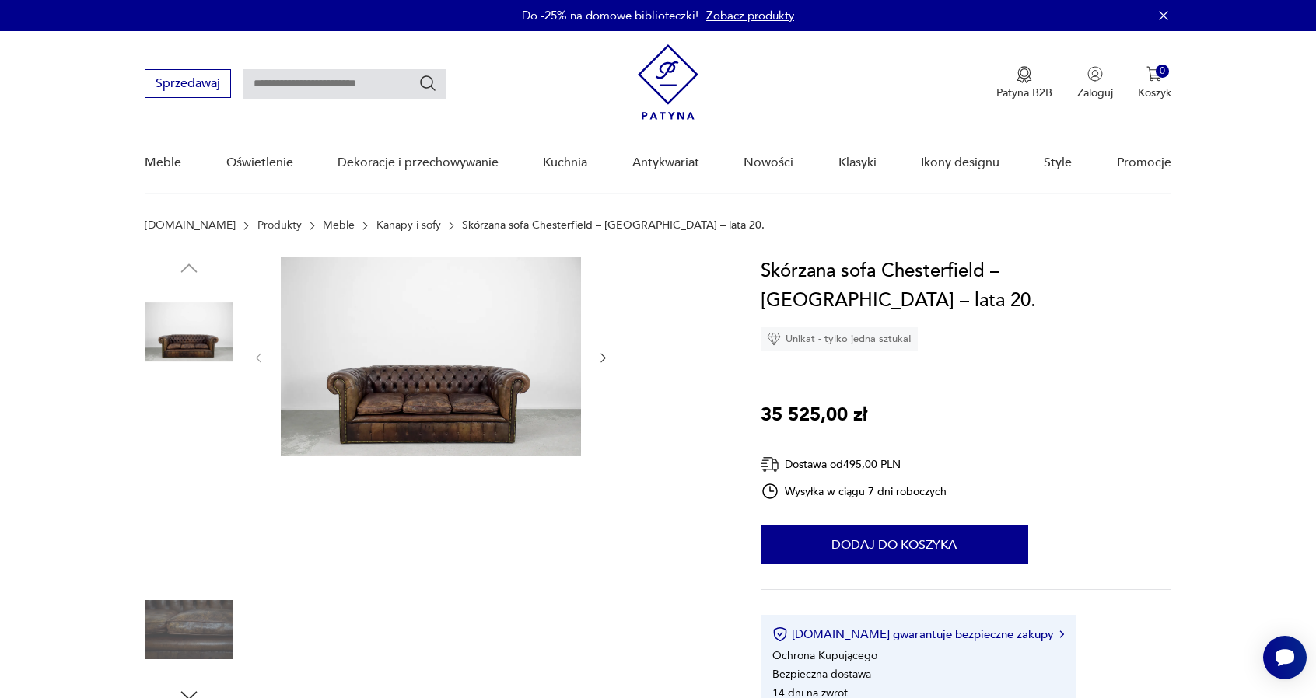
click at [185, 523] on img at bounding box center [189, 530] width 89 height 89
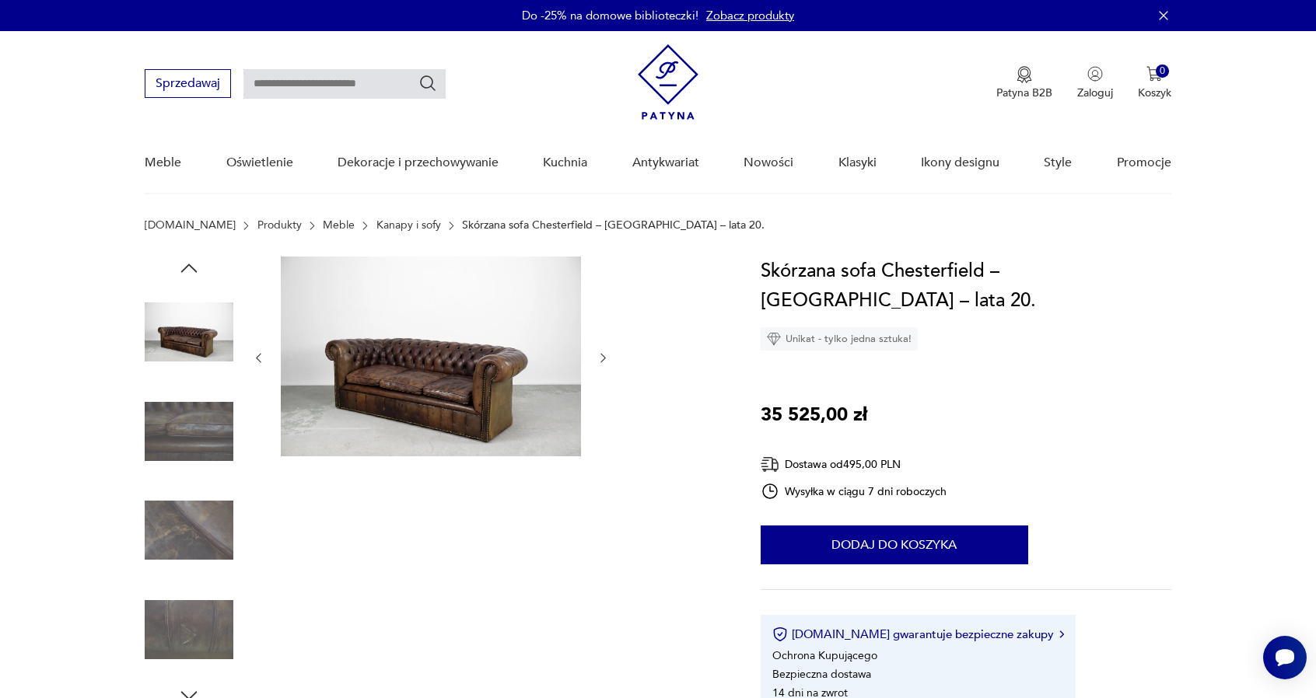
click at [189, 518] on img at bounding box center [189, 530] width 89 height 89
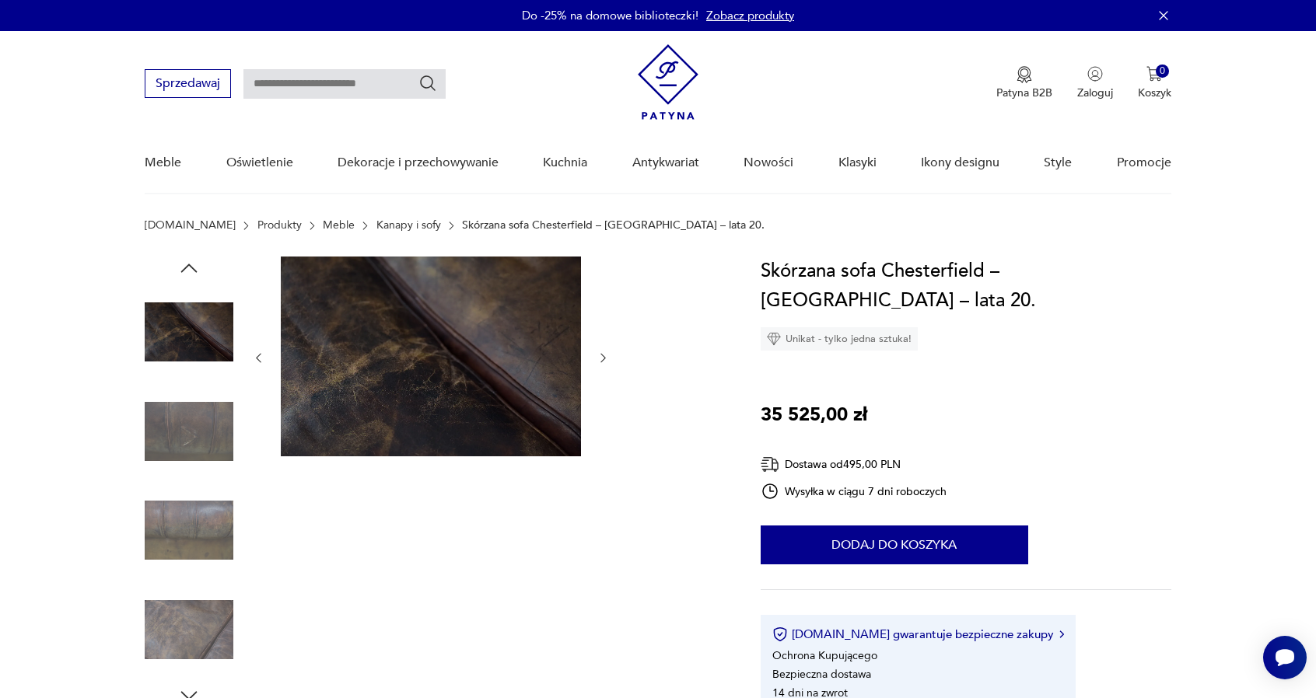
click at [190, 574] on img at bounding box center [189, 530] width 89 height 89
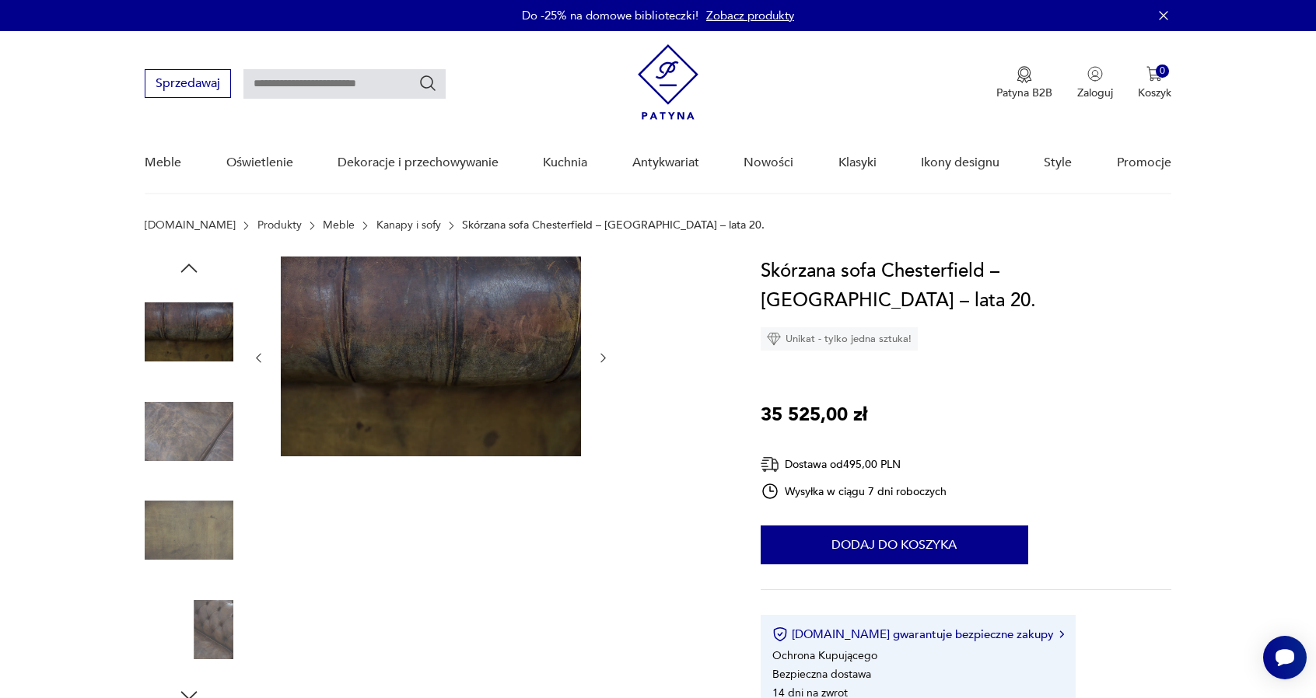
click at [191, 590] on img at bounding box center [189, 629] width 89 height 89
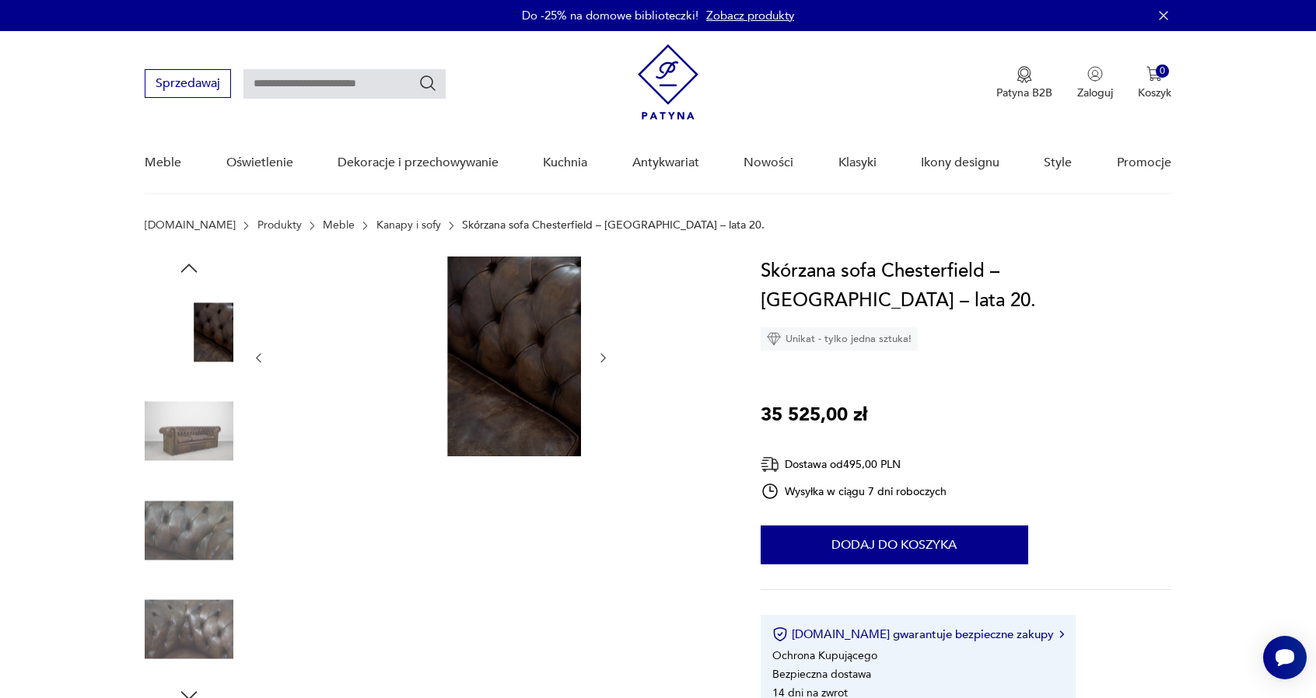
click at [193, 596] on img at bounding box center [189, 629] width 89 height 89
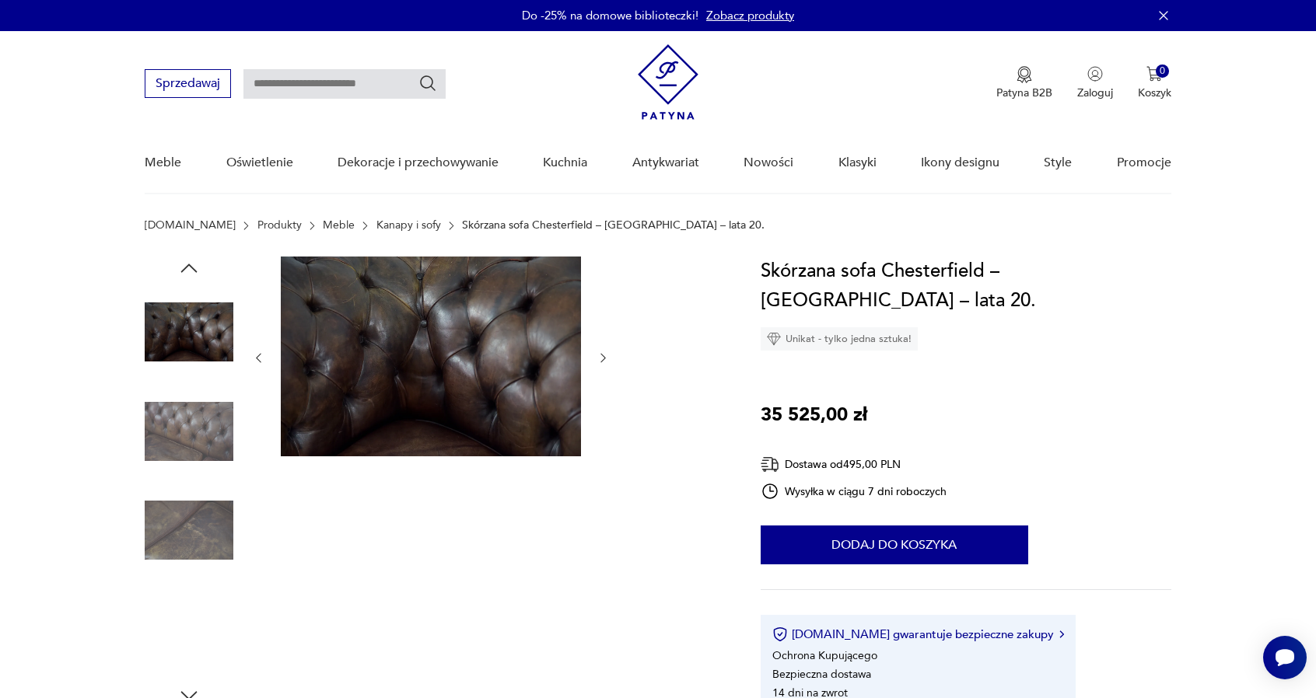
click at [193, 596] on img at bounding box center [189, 629] width 89 height 89
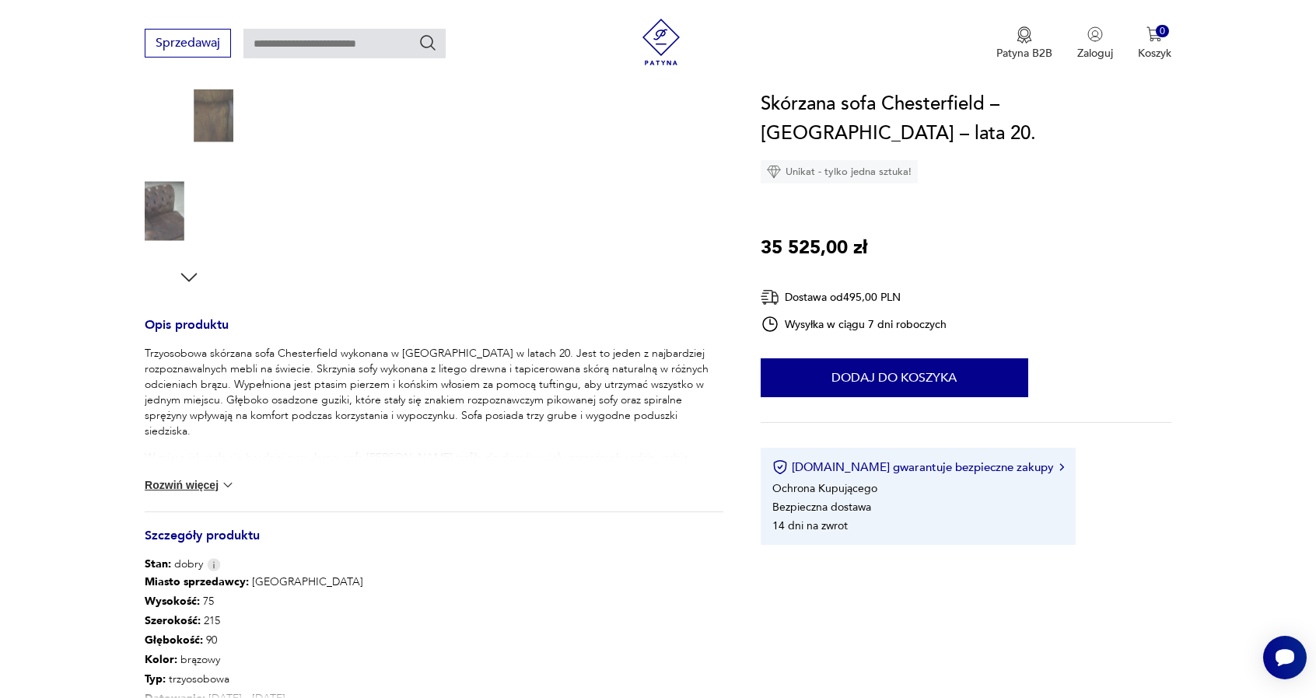
scroll to position [544, 0]
